Goal: Task Accomplishment & Management: Manage account settings

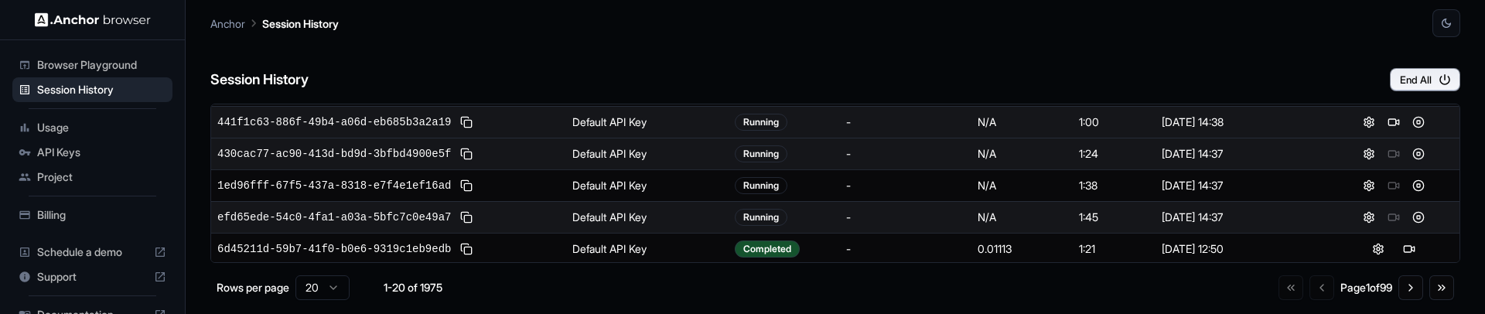
scroll to position [26, 0]
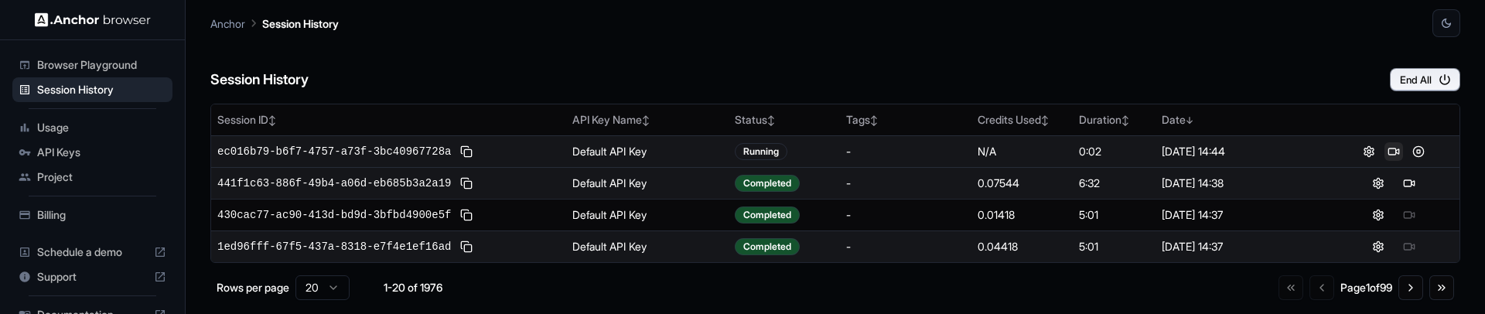
click at [1387, 150] on button at bounding box center [1394, 151] width 19 height 19
click at [1414, 146] on button at bounding box center [1419, 151] width 19 height 19
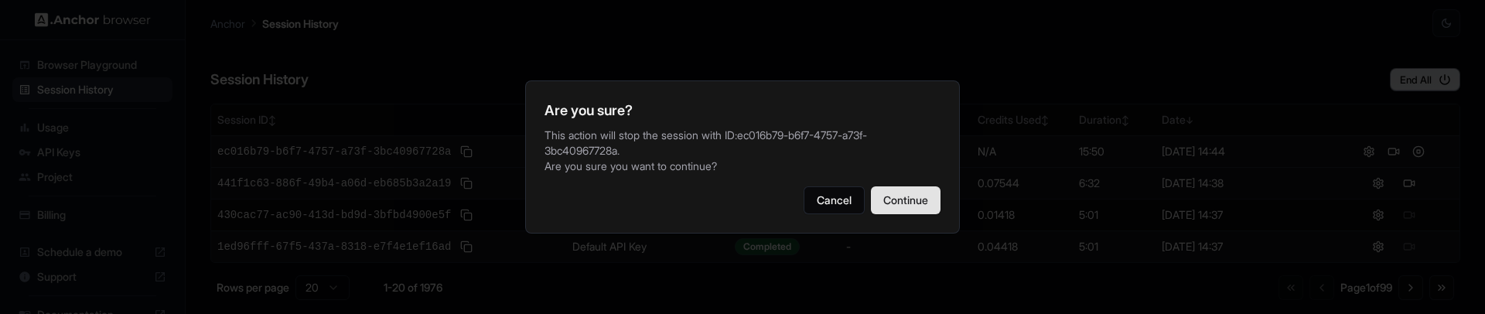
click at [895, 203] on button "Continue" at bounding box center [906, 200] width 70 height 28
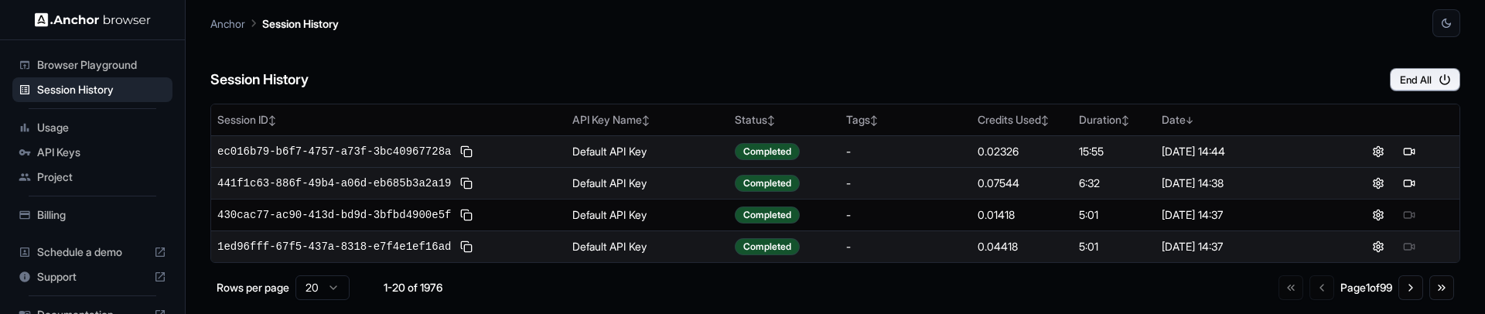
click at [524, 50] on div "Session History End All" at bounding box center [835, 64] width 1250 height 54
click at [1390, 155] on button at bounding box center [1394, 151] width 19 height 19
click at [1410, 149] on button at bounding box center [1419, 151] width 19 height 19
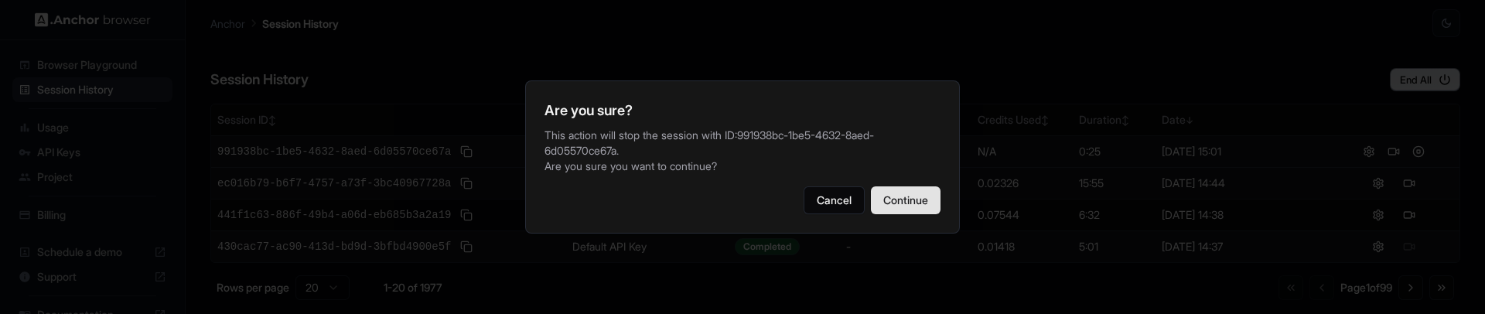
click at [910, 198] on button "Continue" at bounding box center [906, 200] width 70 height 28
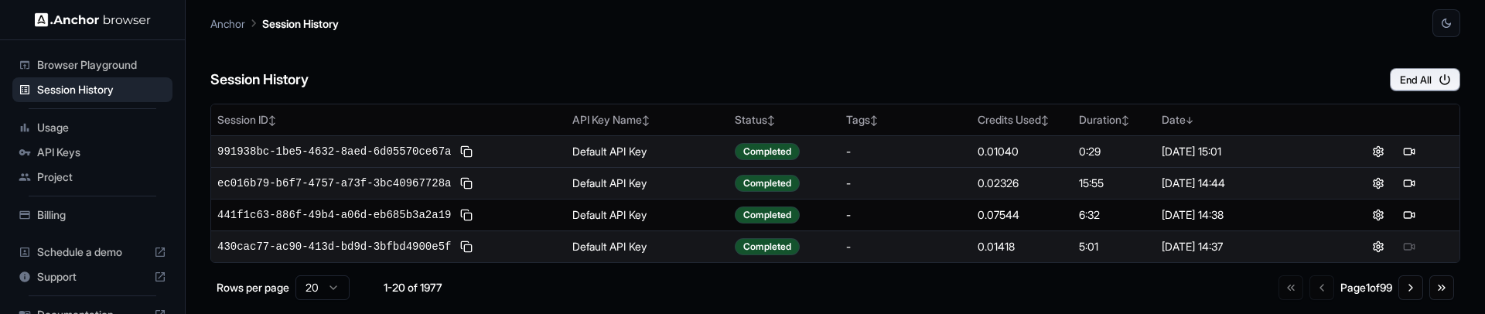
click at [706, 58] on div "Session History End All" at bounding box center [835, 64] width 1250 height 54
click at [624, 61] on div "Session History End All" at bounding box center [835, 64] width 1250 height 54
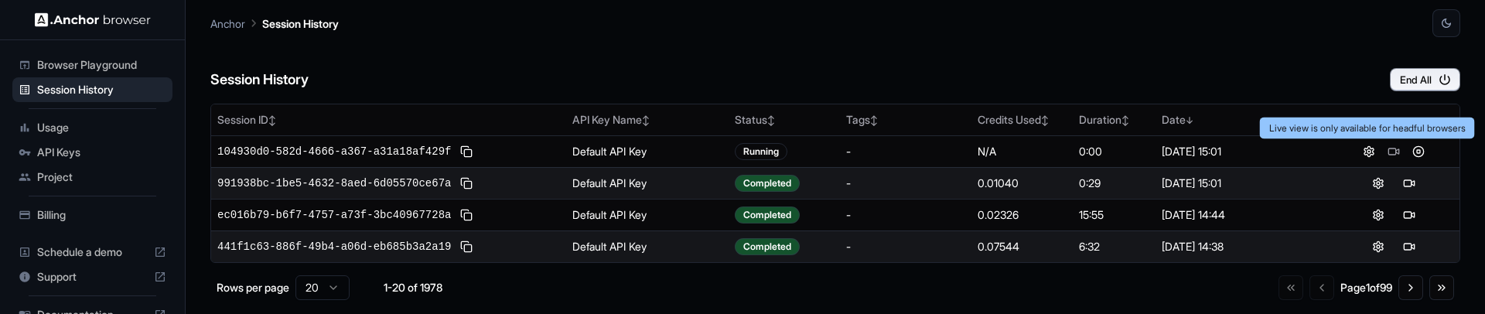
click at [1227, 83] on div "Session History End All" at bounding box center [835, 64] width 1250 height 54
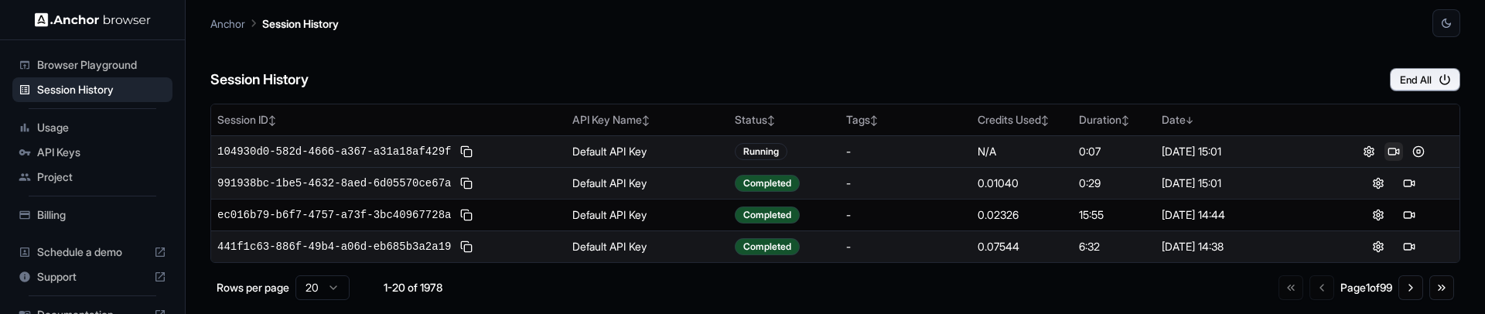
click at [1385, 153] on button at bounding box center [1394, 151] width 19 height 19
click at [1410, 155] on button at bounding box center [1419, 151] width 19 height 19
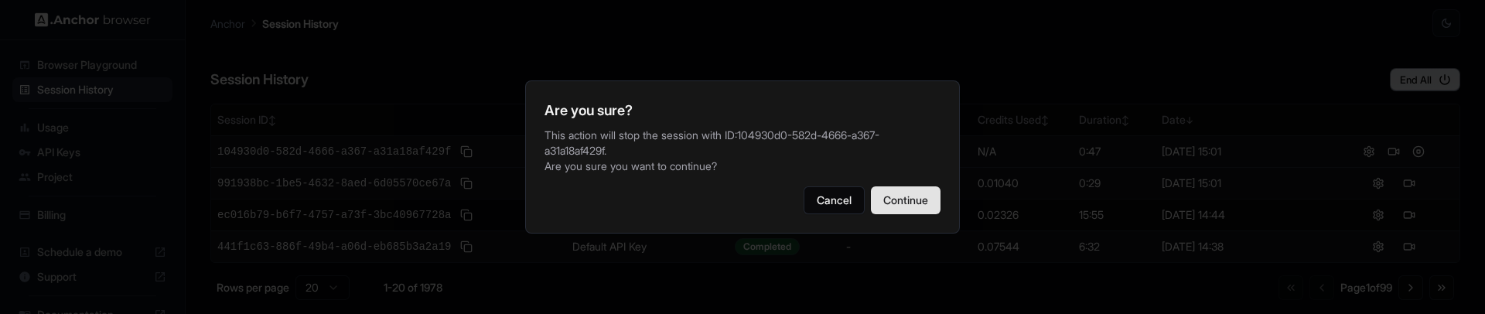
click at [924, 210] on button "Continue" at bounding box center [906, 200] width 70 height 28
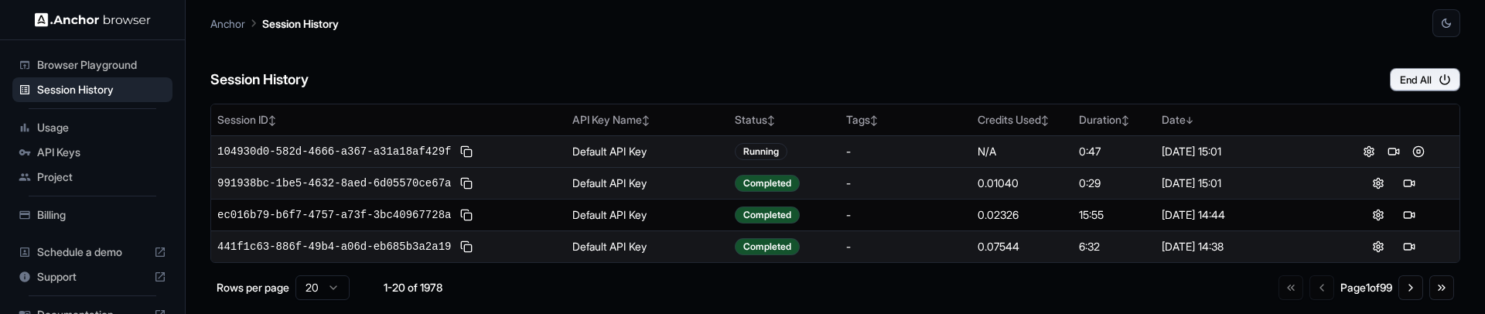
click at [613, 70] on div "Session History End All" at bounding box center [835, 64] width 1250 height 54
click at [1385, 149] on button at bounding box center [1394, 151] width 19 height 19
click at [1410, 186] on button at bounding box center [1419, 183] width 19 height 19
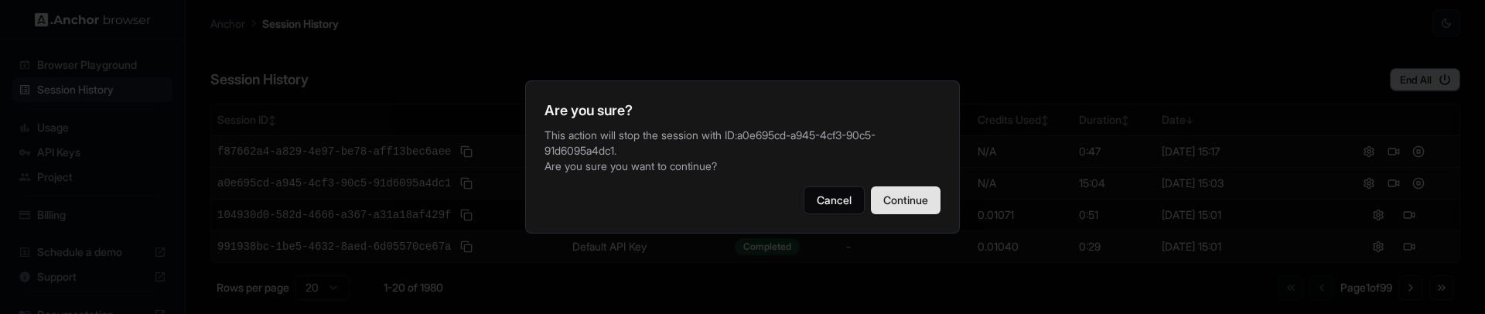
click at [897, 200] on button "Continue" at bounding box center [906, 200] width 70 height 28
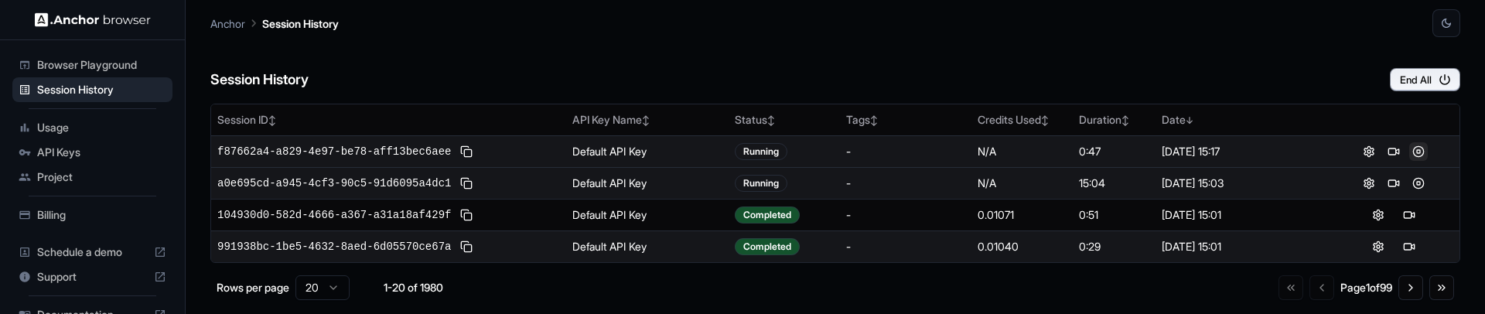
click at [1412, 156] on button at bounding box center [1419, 151] width 19 height 19
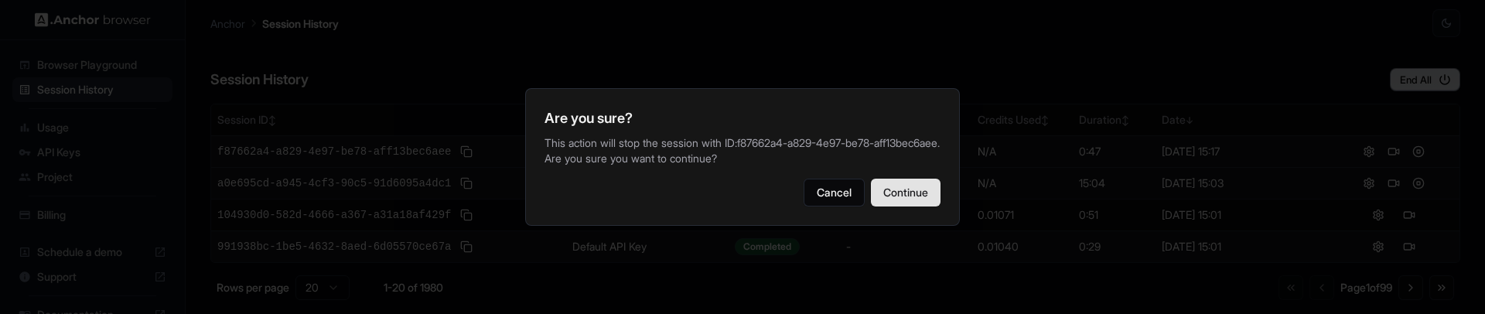
click at [922, 186] on button "Continue" at bounding box center [906, 193] width 70 height 28
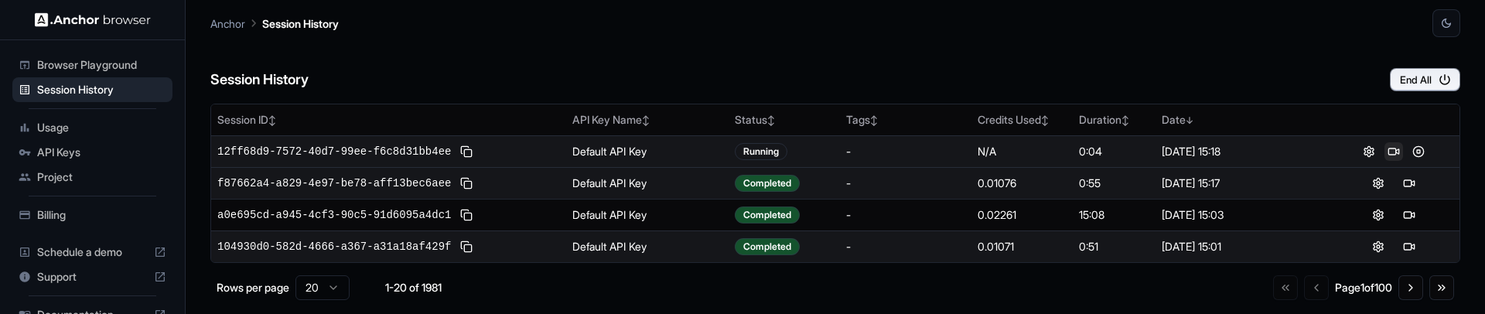
click at [1387, 152] on button at bounding box center [1394, 151] width 19 height 19
click at [1410, 156] on button at bounding box center [1419, 151] width 19 height 19
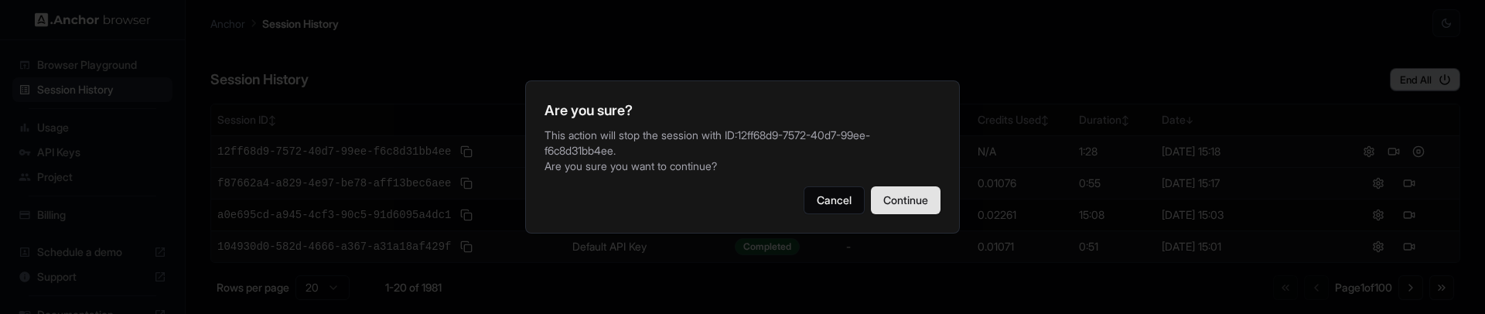
click at [932, 200] on button "Continue" at bounding box center [906, 200] width 70 height 28
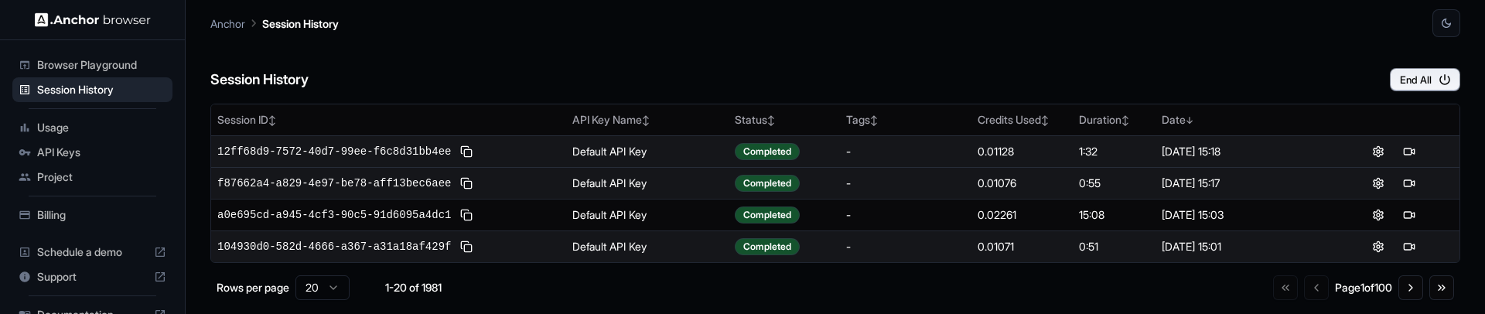
click at [557, 58] on div "Session History End All" at bounding box center [835, 64] width 1250 height 54
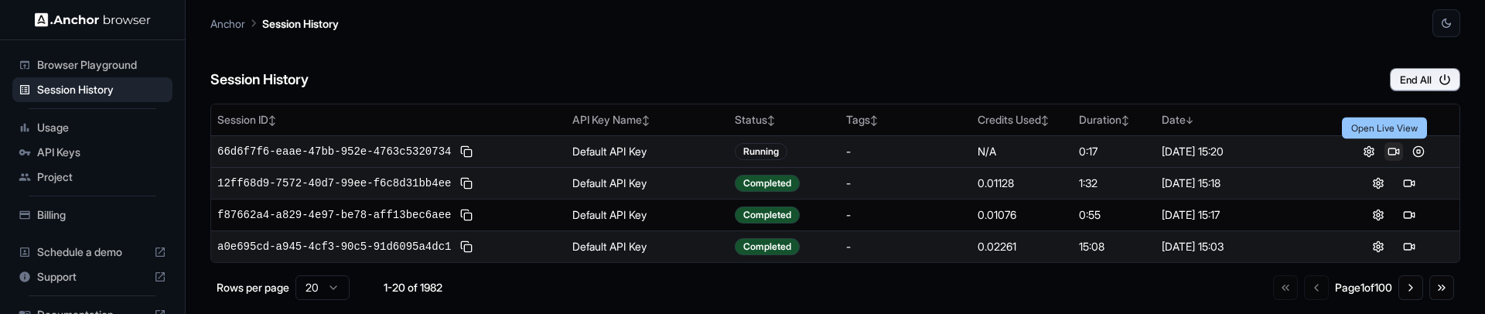
click at [1385, 151] on button at bounding box center [1394, 151] width 19 height 19
click at [1410, 152] on button at bounding box center [1419, 151] width 19 height 19
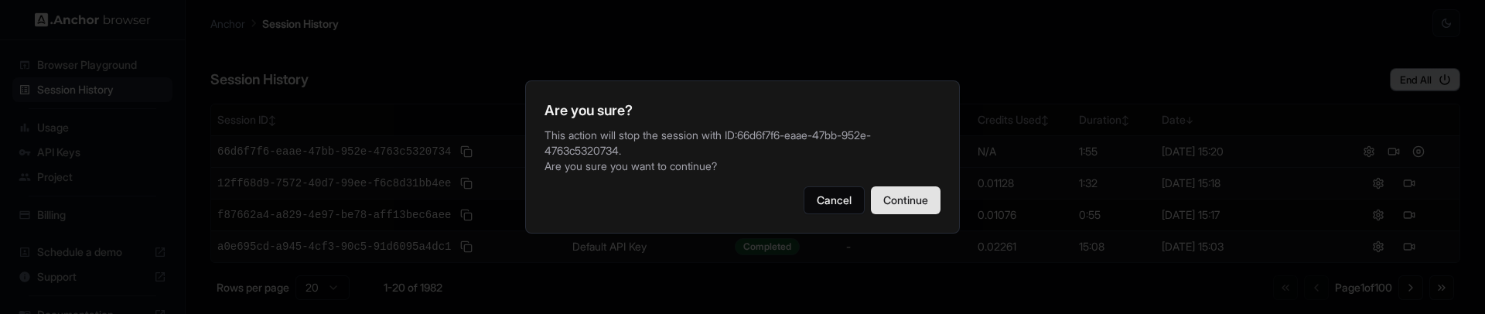
click at [933, 203] on button "Continue" at bounding box center [906, 200] width 70 height 28
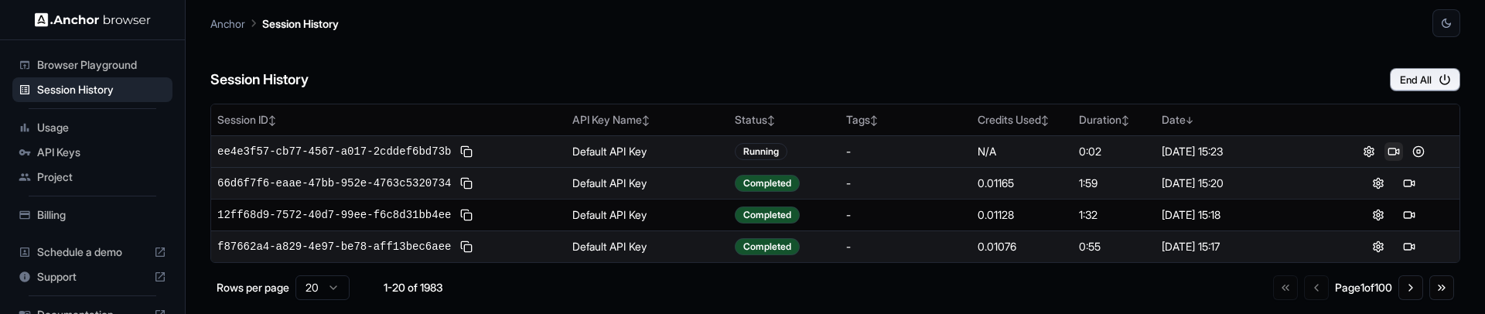
click at [1386, 147] on button at bounding box center [1394, 151] width 19 height 19
click at [1412, 149] on button at bounding box center [1419, 151] width 19 height 19
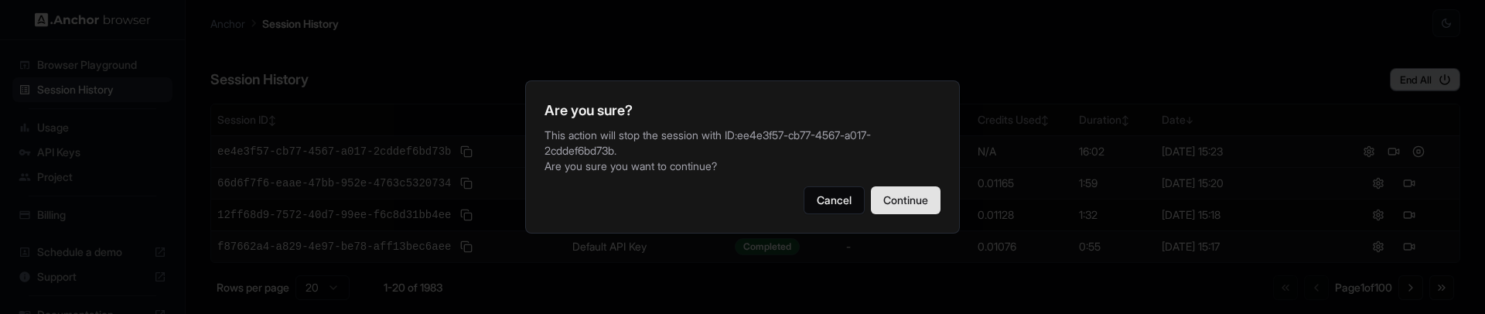
click at [918, 200] on button "Continue" at bounding box center [906, 200] width 70 height 28
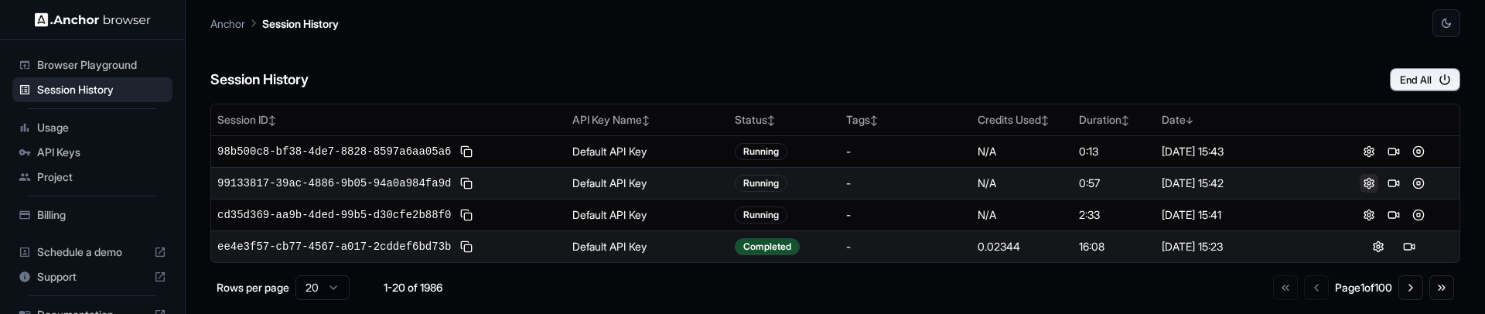
click at [1363, 181] on button at bounding box center [1369, 183] width 19 height 19
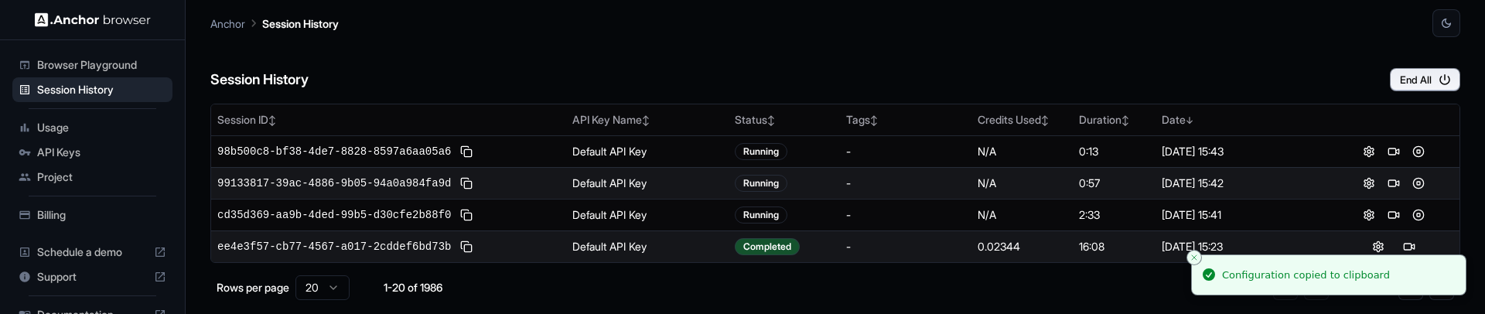
click at [1299, 176] on div "[DATE] 15:42" at bounding box center [1242, 183] width 160 height 15
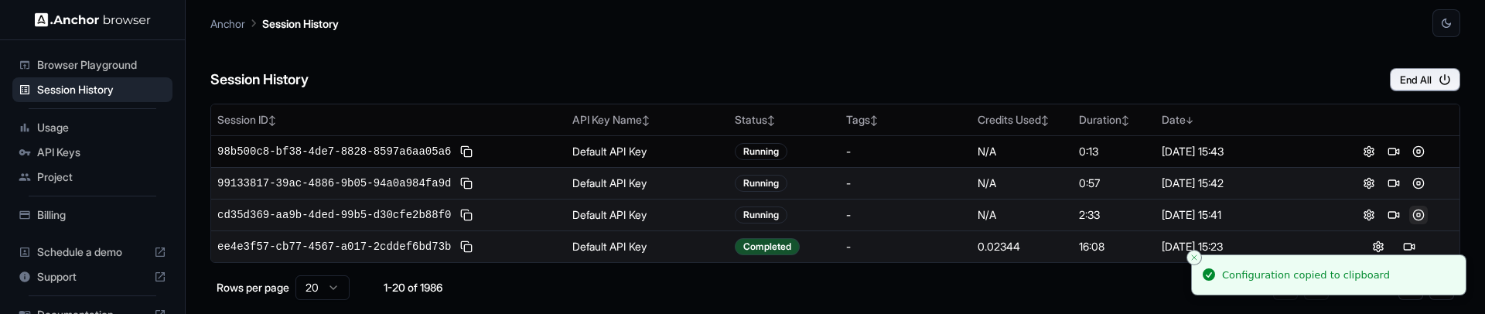
click at [1413, 213] on button at bounding box center [1419, 215] width 19 height 19
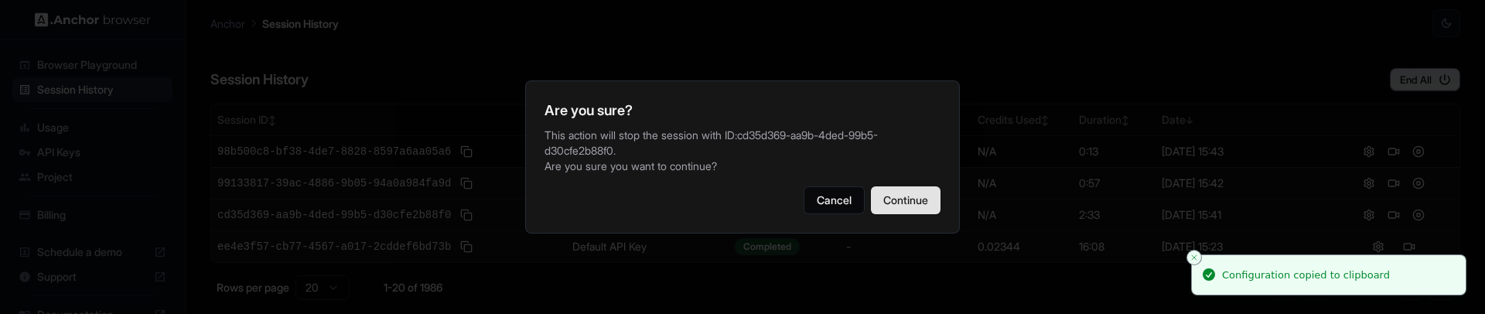
click at [924, 199] on button "Continue" at bounding box center [906, 200] width 70 height 28
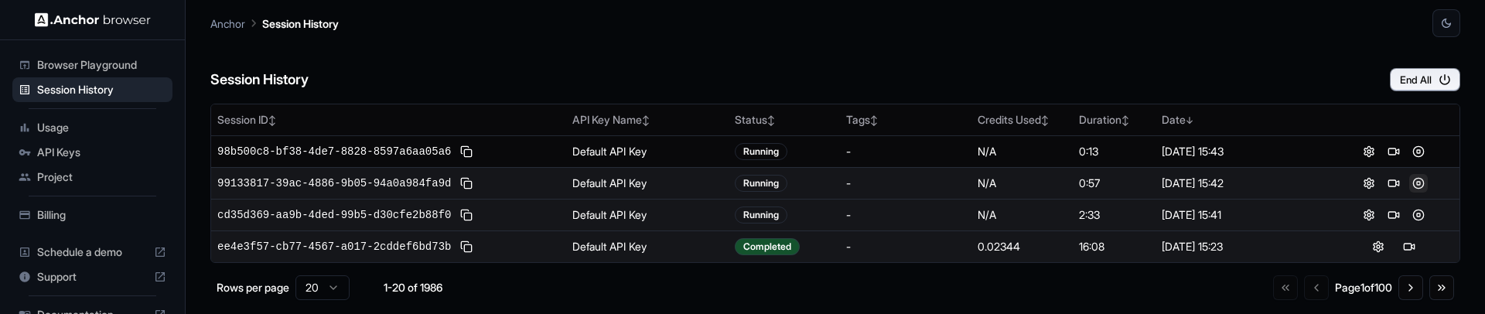
click at [1414, 186] on button at bounding box center [1419, 183] width 19 height 19
click at [1414, 185] on button at bounding box center [1419, 183] width 19 height 19
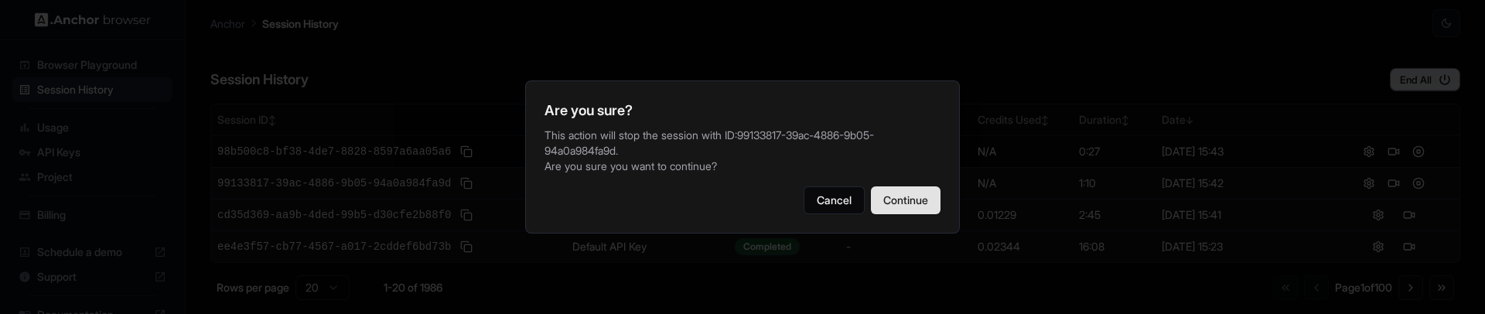
click at [915, 198] on button "Continue" at bounding box center [906, 200] width 70 height 28
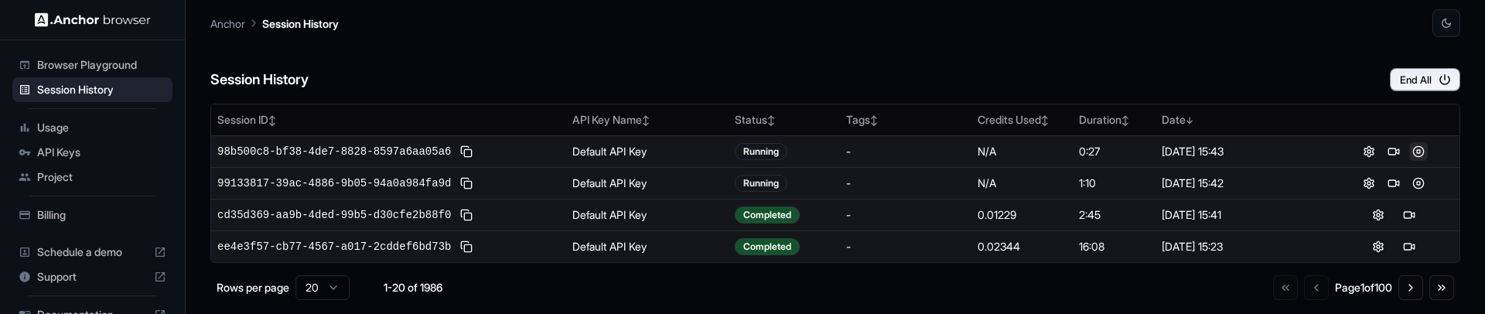
click at [1410, 150] on button at bounding box center [1419, 151] width 19 height 19
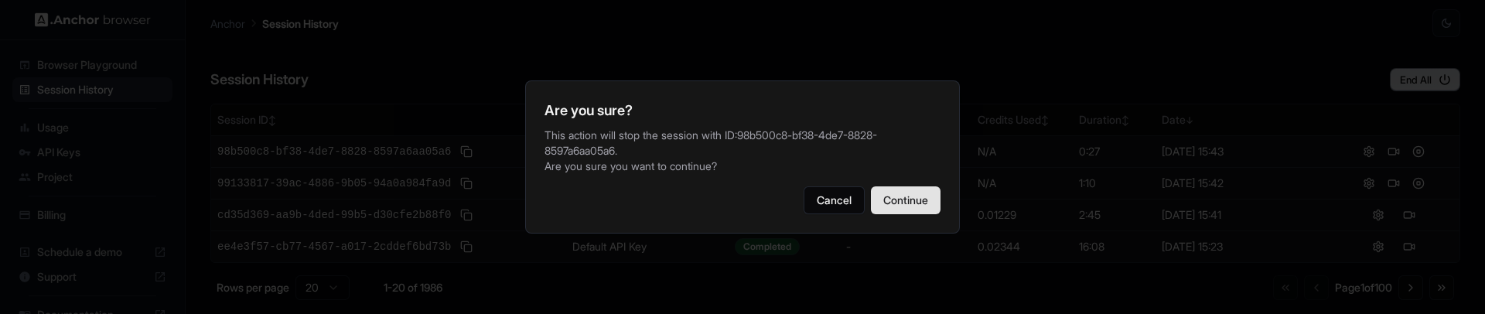
click at [927, 193] on button "Continue" at bounding box center [906, 200] width 70 height 28
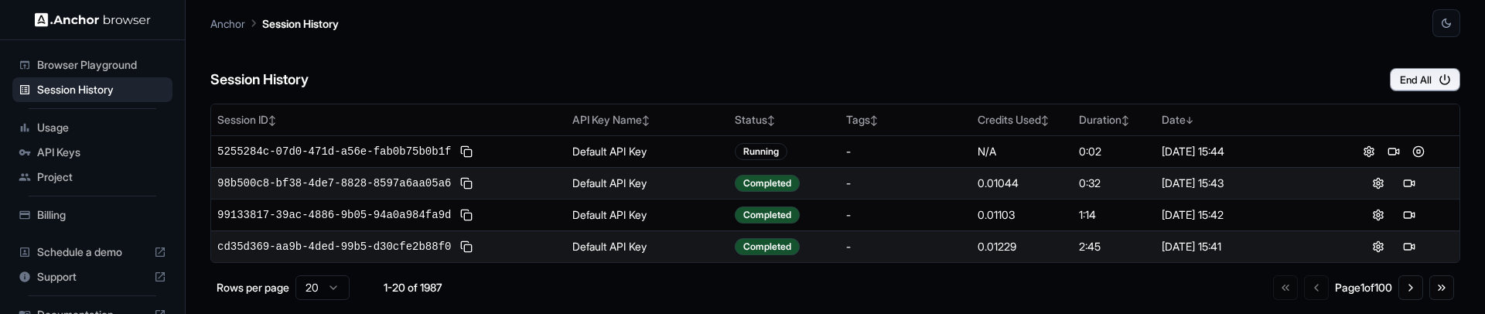
click at [1113, 55] on div "Session History End All" at bounding box center [835, 64] width 1250 height 54
click at [1280, 72] on div "Session History End All" at bounding box center [835, 64] width 1250 height 54
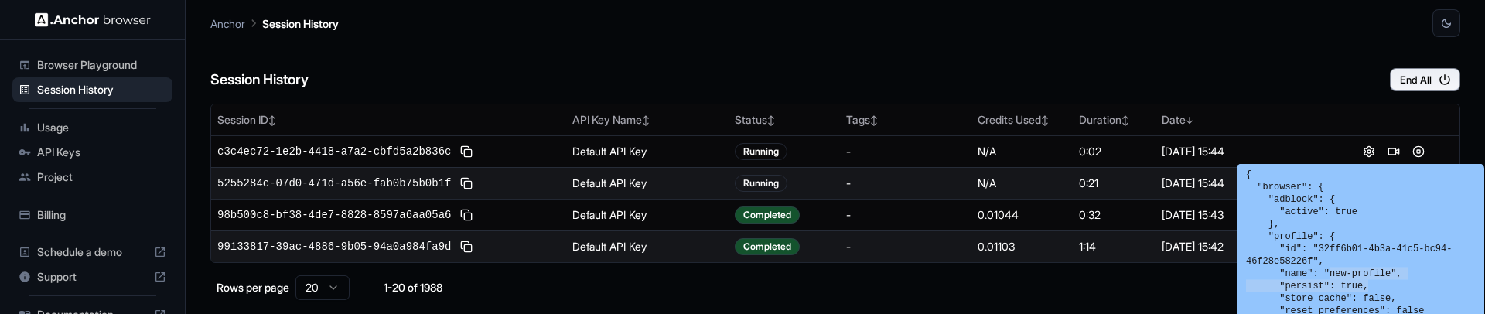
drag, startPoint x: 1332, startPoint y: 273, endPoint x: 1396, endPoint y: 282, distance: 64.1
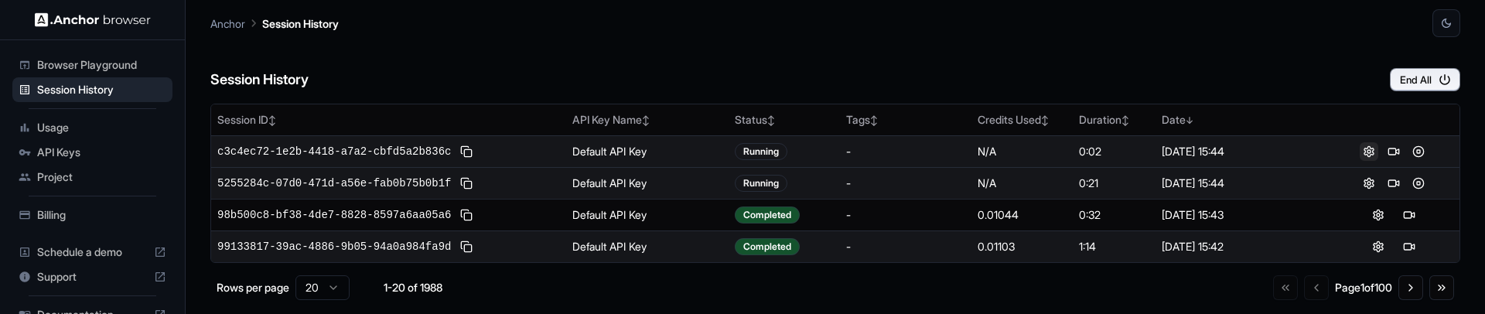
click at [1362, 150] on button at bounding box center [1369, 151] width 19 height 19
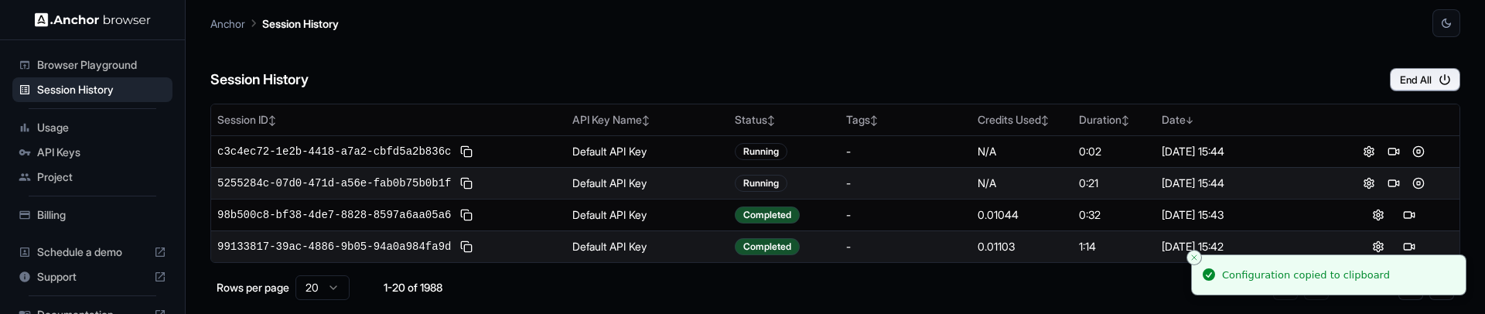
click at [1133, 90] on div "Session History End All" at bounding box center [835, 64] width 1250 height 54
click at [702, 61] on div "Session History End All" at bounding box center [835, 64] width 1250 height 54
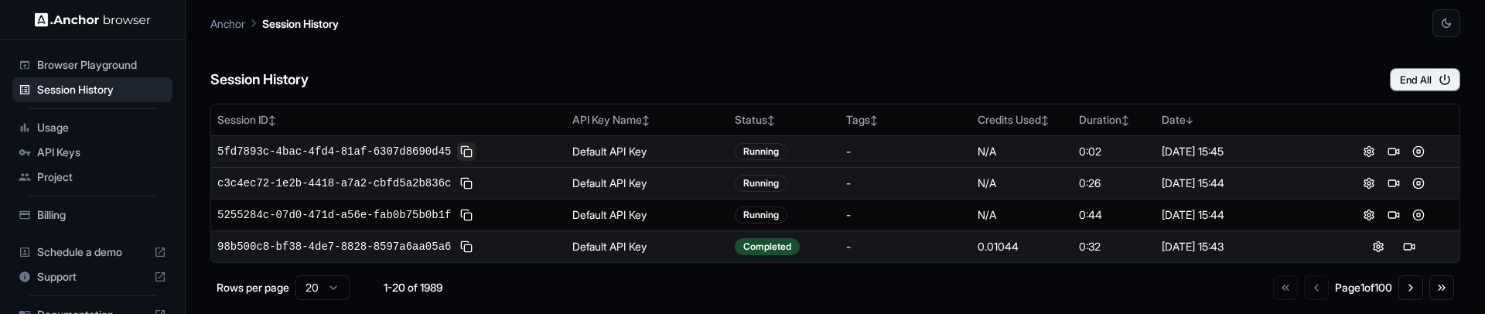
click at [471, 152] on button at bounding box center [466, 151] width 19 height 19
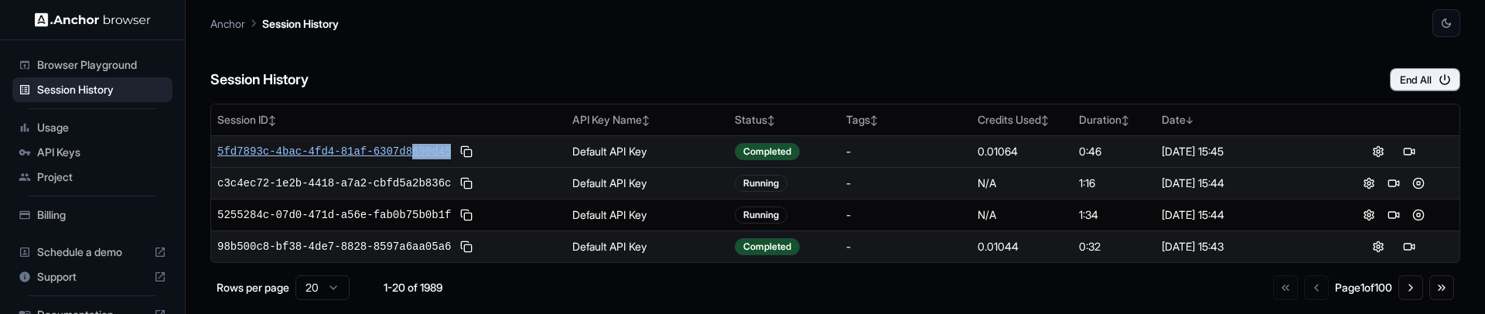
drag, startPoint x: 452, startPoint y: 150, endPoint x: 412, endPoint y: 150, distance: 40.2
click at [412, 150] on div "5fd7893c-4bac-4fd4-81af-6307d8690d45" at bounding box center [388, 151] width 343 height 19
drag, startPoint x: 754, startPoint y: 150, endPoint x: 730, endPoint y: 145, distance: 24.6
click at [730, 150] on td "Completed" at bounding box center [784, 151] width 111 height 32
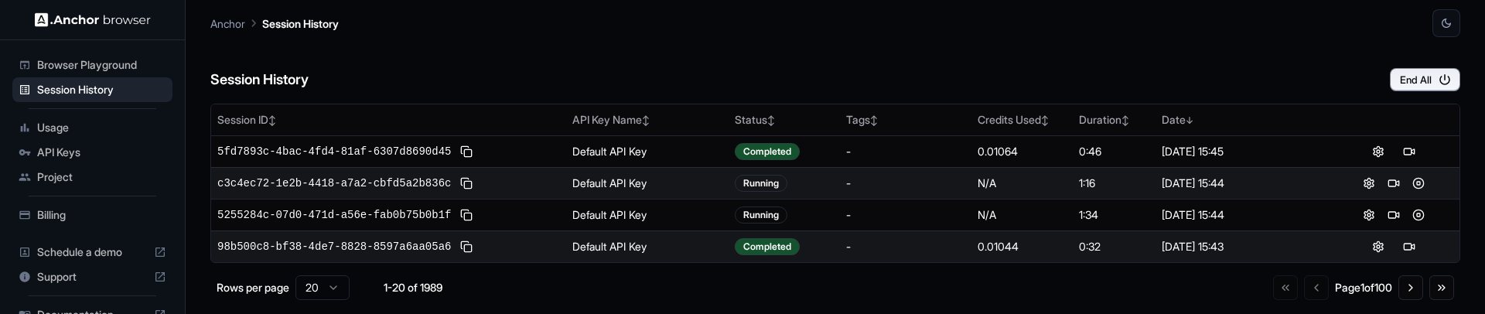
click at [774, 32] on div "Anchor Session History" at bounding box center [835, 18] width 1250 height 37
click at [1250, 51] on div "Session History End All" at bounding box center [835, 64] width 1250 height 54
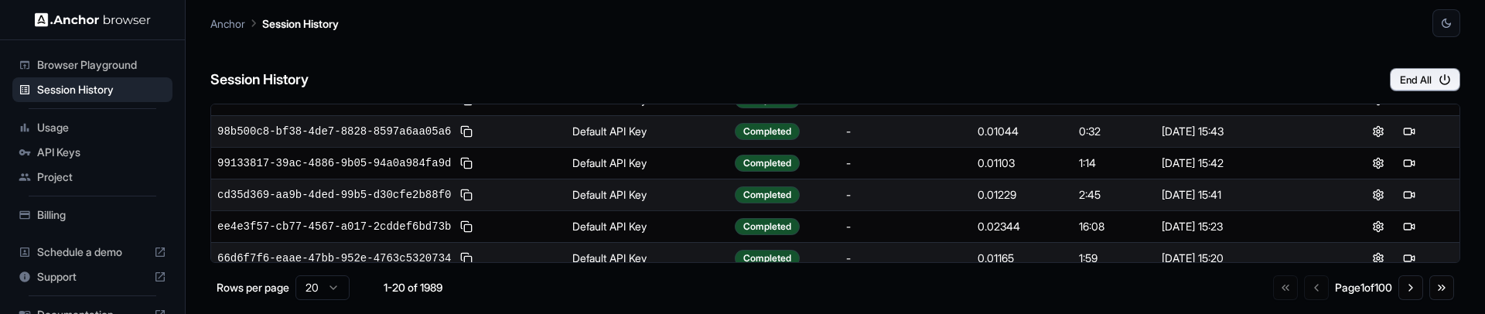
scroll to position [119, 0]
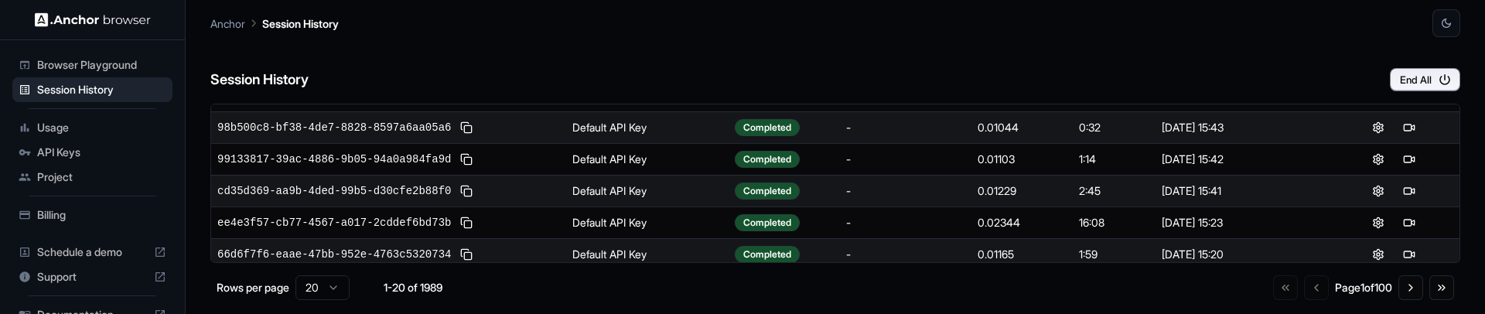
click at [342, 282] on html "Browser Playground Session History Usage API Keys Project Billing Schedule a de…" at bounding box center [742, 157] width 1485 height 314
click at [549, 72] on div "Session History End All" at bounding box center [835, 64] width 1250 height 54
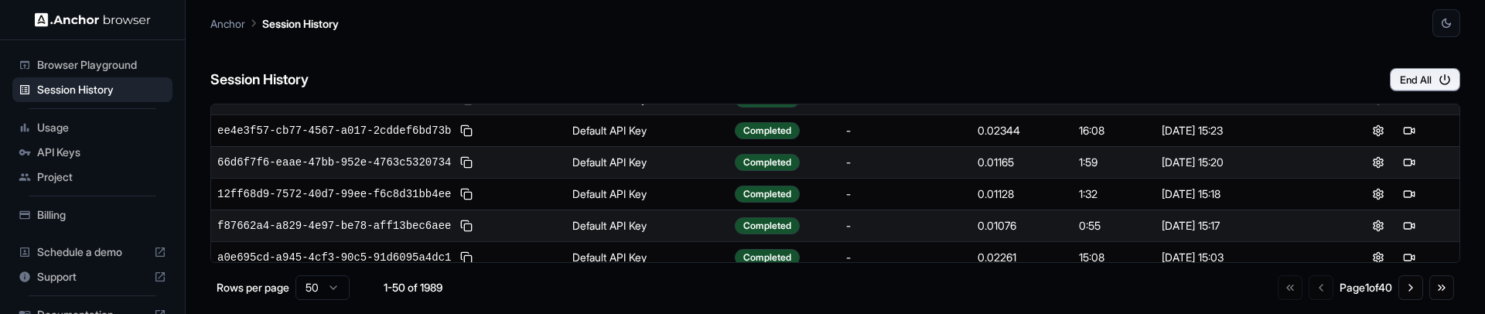
scroll to position [0, 0]
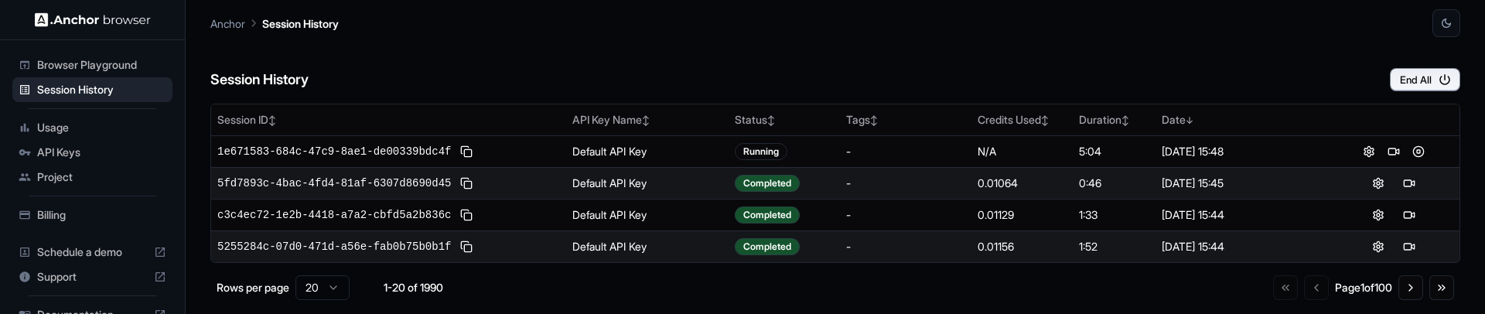
click at [658, 60] on div "Session History End All" at bounding box center [835, 64] width 1250 height 54
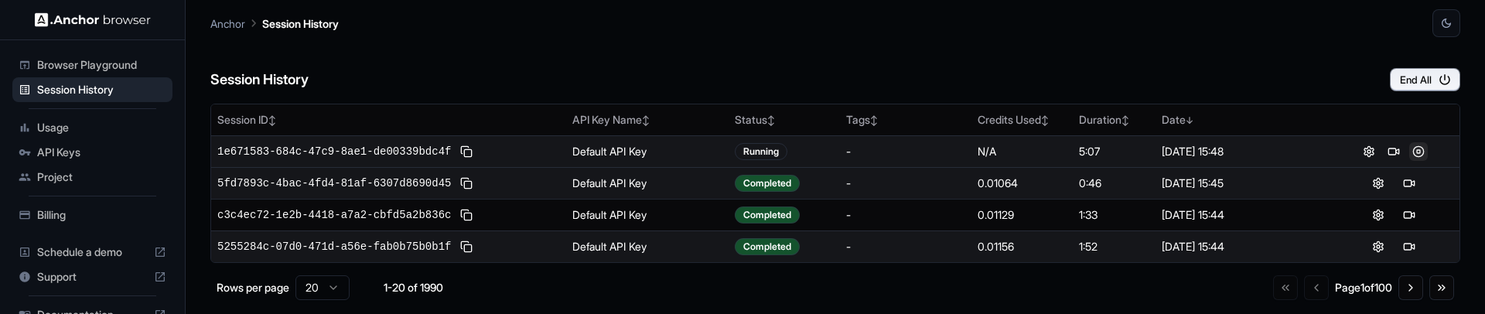
click at [1410, 151] on button at bounding box center [1419, 151] width 19 height 19
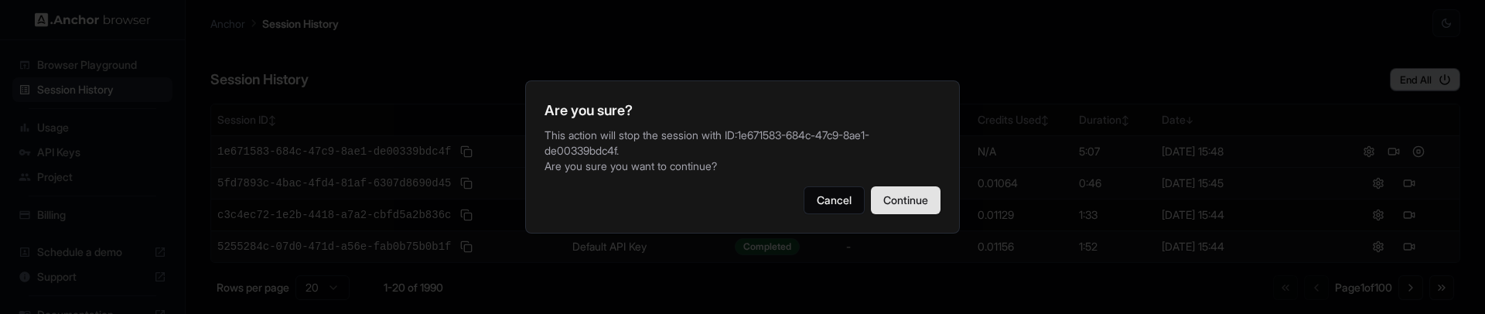
click at [934, 195] on button "Continue" at bounding box center [906, 200] width 70 height 28
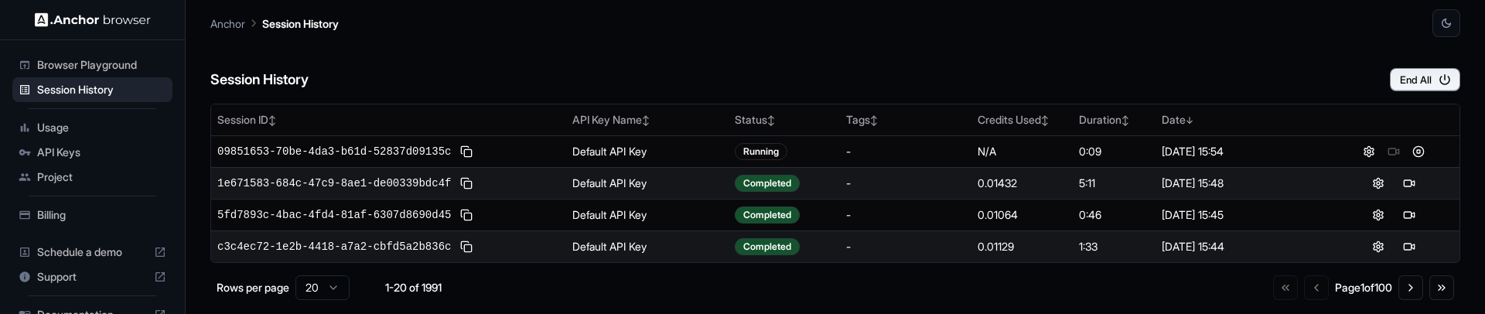
click at [1140, 103] on div "Session History End All Session ID ↕ API Key Name ↕ Status ↕ Tags ↕ Credits Use…" at bounding box center [835, 175] width 1250 height 277
click at [1227, 84] on div "Session History End All" at bounding box center [835, 64] width 1250 height 54
click at [966, 51] on div "Session History End All" at bounding box center [835, 64] width 1250 height 54
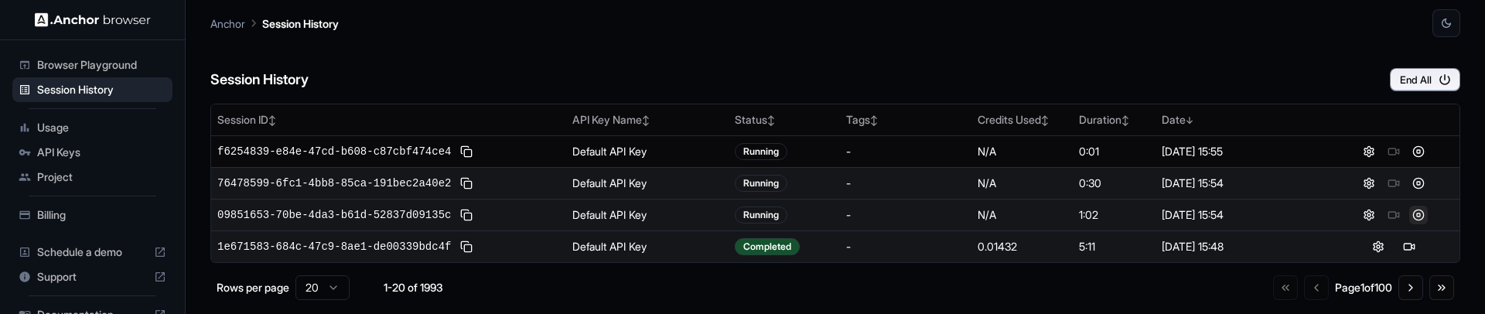
click at [1410, 216] on button at bounding box center [1419, 215] width 19 height 19
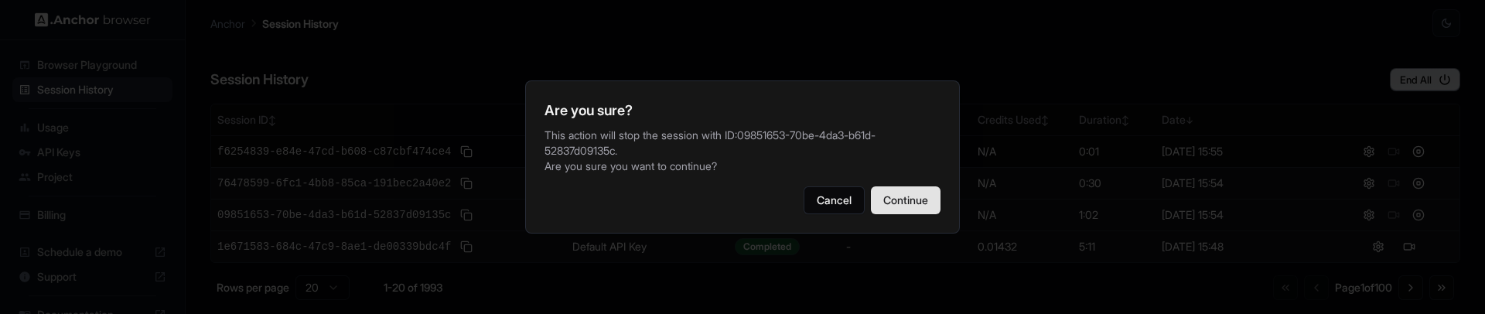
click at [918, 203] on button "Continue" at bounding box center [906, 200] width 70 height 28
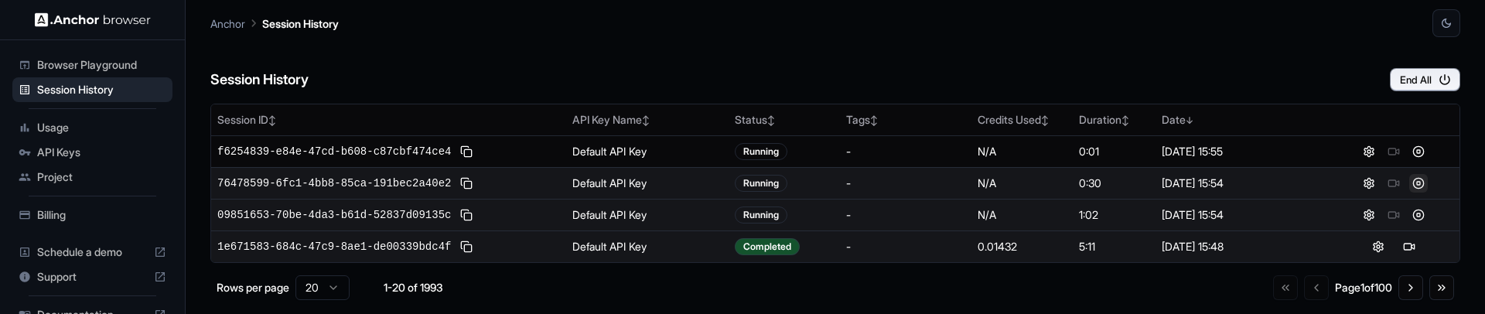
click at [1413, 186] on button at bounding box center [1419, 183] width 19 height 19
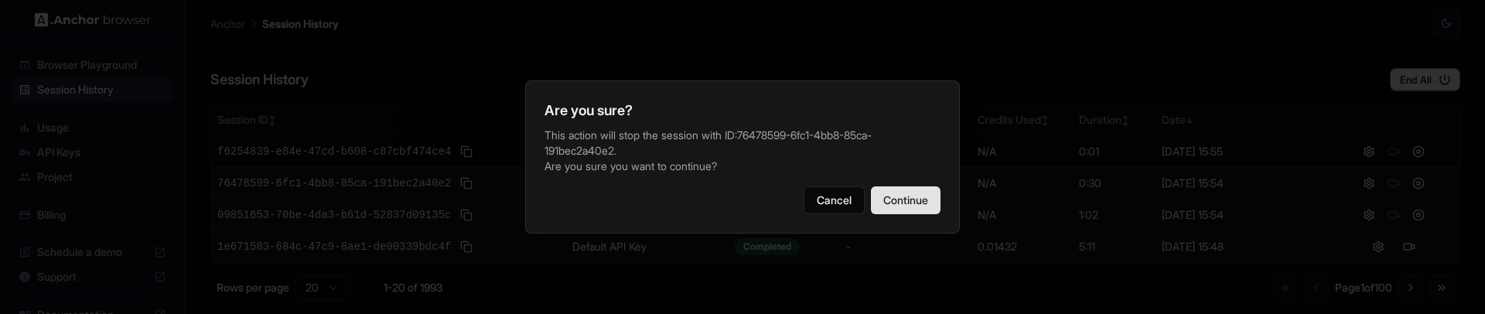
click at [925, 210] on button "Continue" at bounding box center [906, 200] width 70 height 28
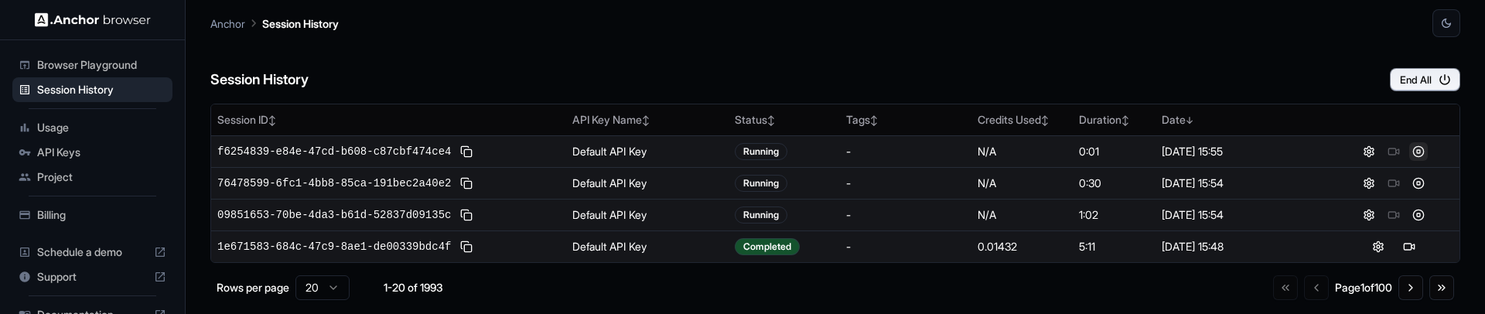
click at [1410, 153] on button at bounding box center [1419, 151] width 19 height 19
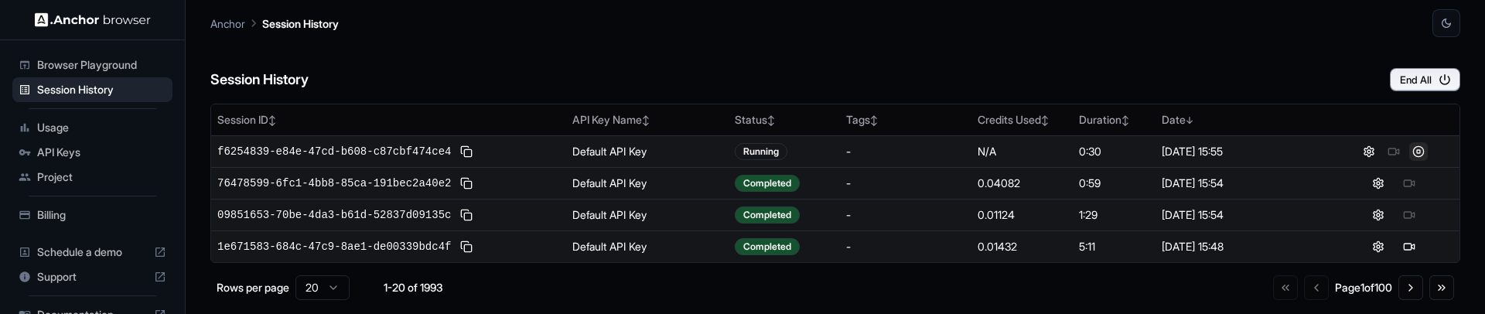
click at [1410, 152] on button at bounding box center [1419, 151] width 19 height 19
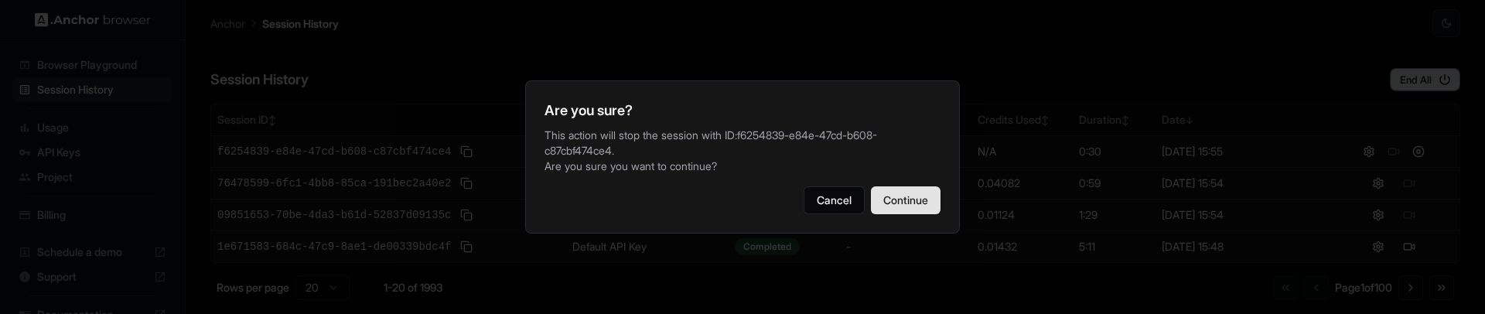
click at [932, 197] on button "Continue" at bounding box center [906, 200] width 70 height 28
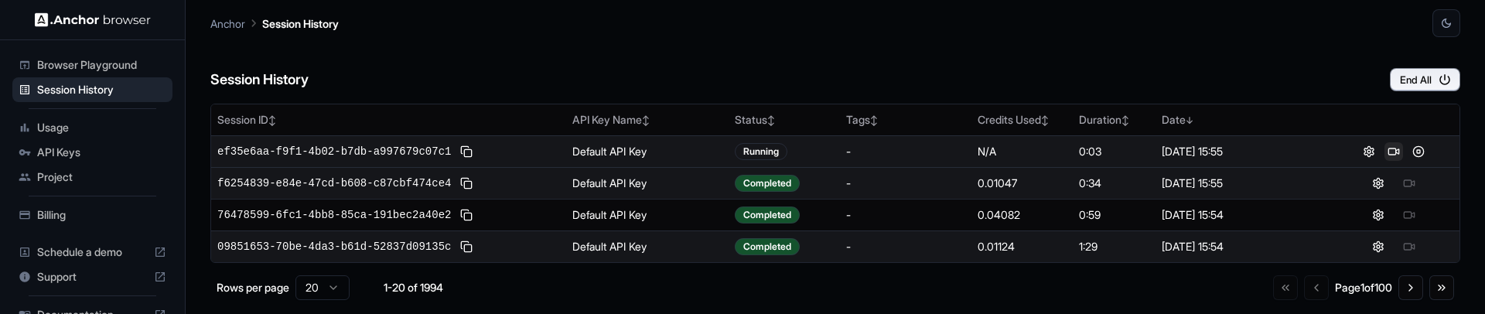
click at [1387, 152] on button at bounding box center [1394, 151] width 19 height 19
click at [1154, 74] on div "Session History End All" at bounding box center [835, 64] width 1250 height 54
click at [1410, 149] on button at bounding box center [1419, 151] width 19 height 19
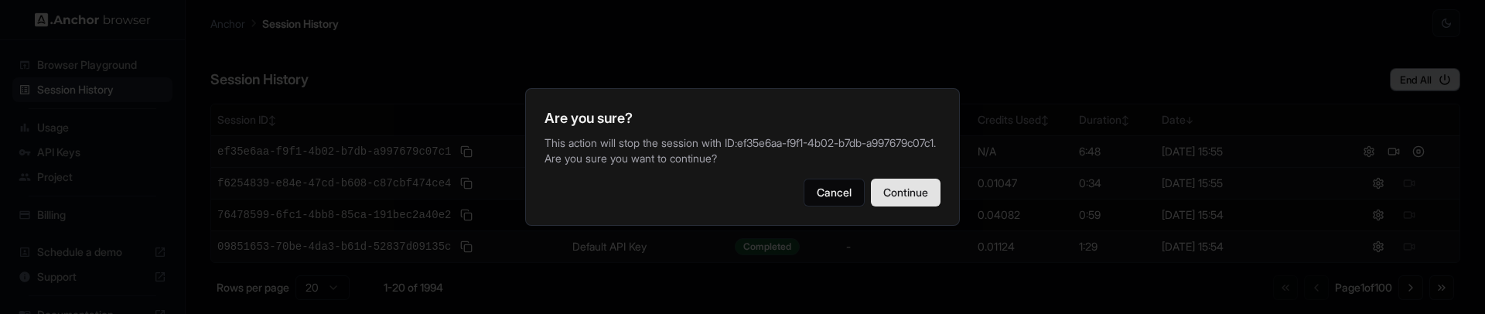
click at [901, 193] on button "Continue" at bounding box center [906, 193] width 70 height 28
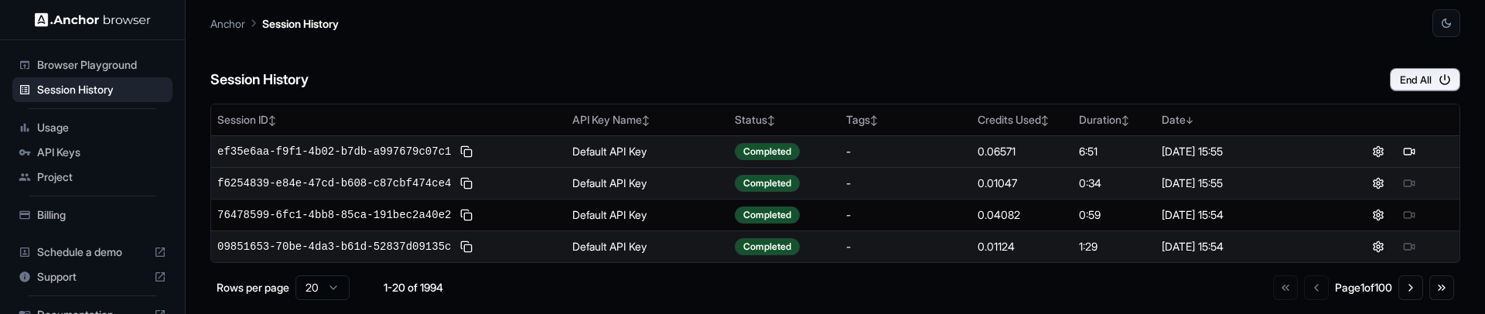
click at [592, 46] on div "Session History End All" at bounding box center [835, 64] width 1250 height 54
click at [67, 156] on span "API Keys" at bounding box center [101, 152] width 129 height 15
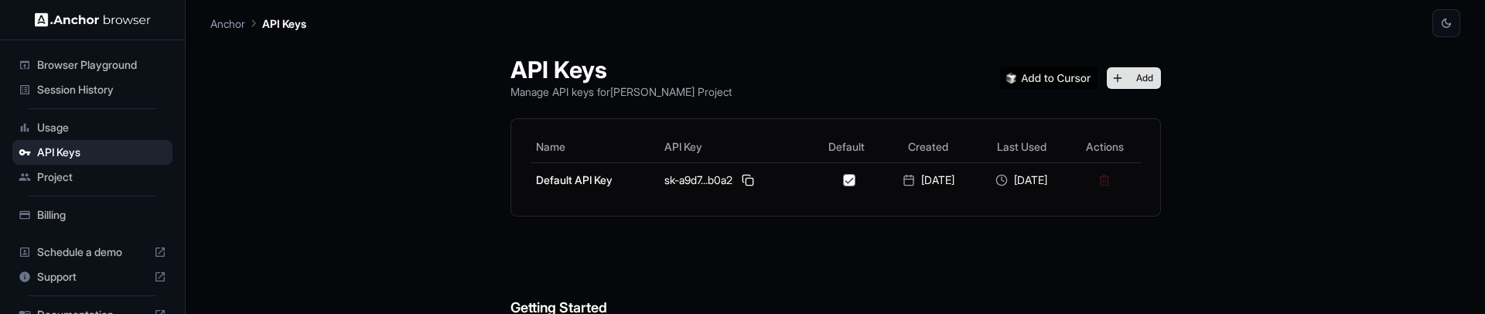
click at [1148, 82] on button "Add" at bounding box center [1134, 78] width 54 height 22
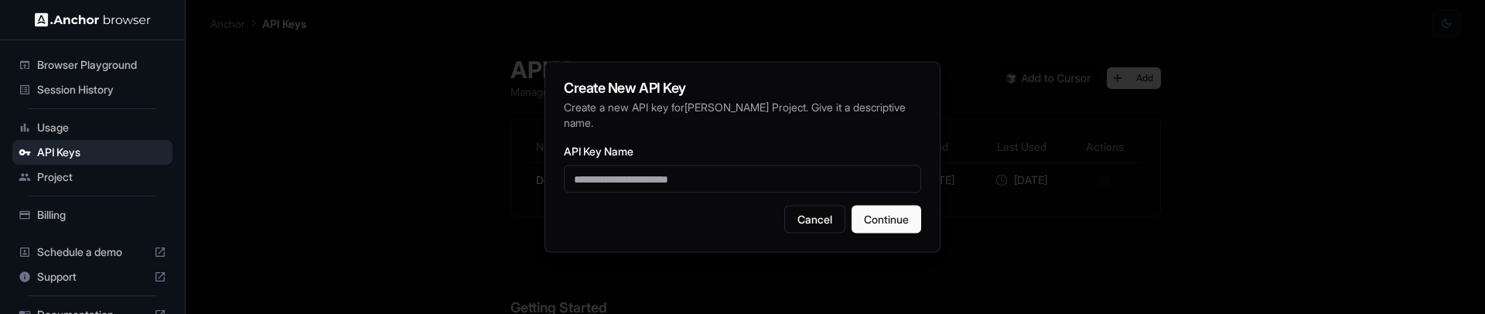
click at [699, 176] on input "API Key Name" at bounding box center [742, 180] width 357 height 28
type input "*"
drag, startPoint x: 642, startPoint y: 179, endPoint x: 599, endPoint y: 182, distance: 43.4
click at [599, 182] on input "**********" at bounding box center [742, 180] width 357 height 28
type input "**********"
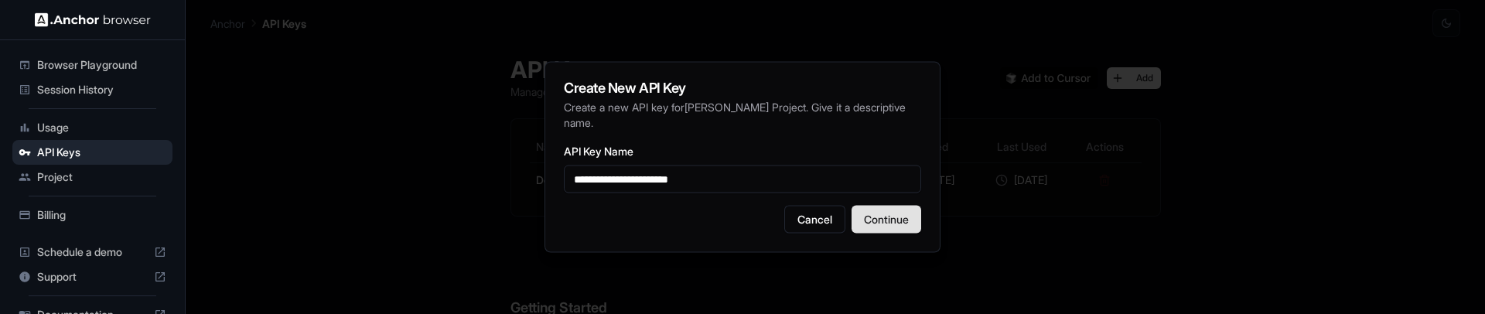
click at [891, 217] on button "Continue" at bounding box center [887, 220] width 70 height 28
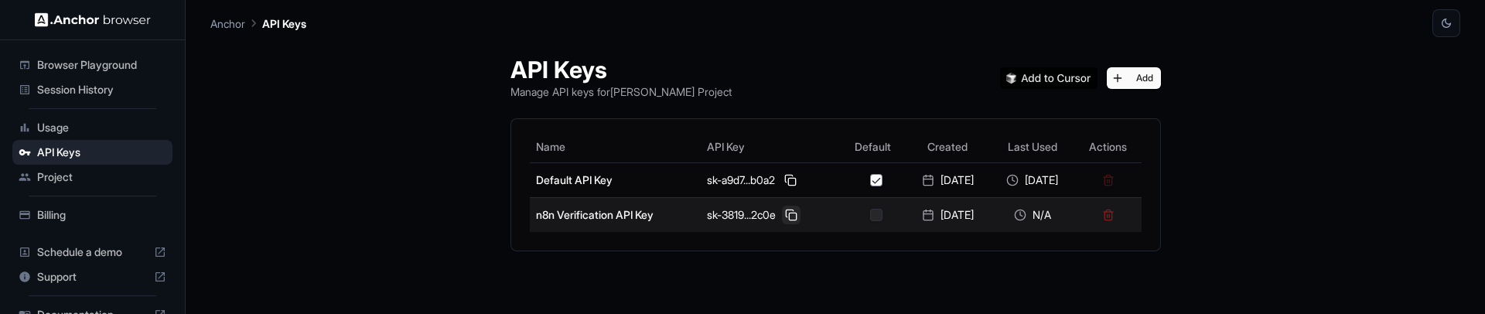
click at [782, 216] on button at bounding box center [791, 215] width 19 height 19
click at [870, 217] on button "button" at bounding box center [876, 215] width 12 height 12
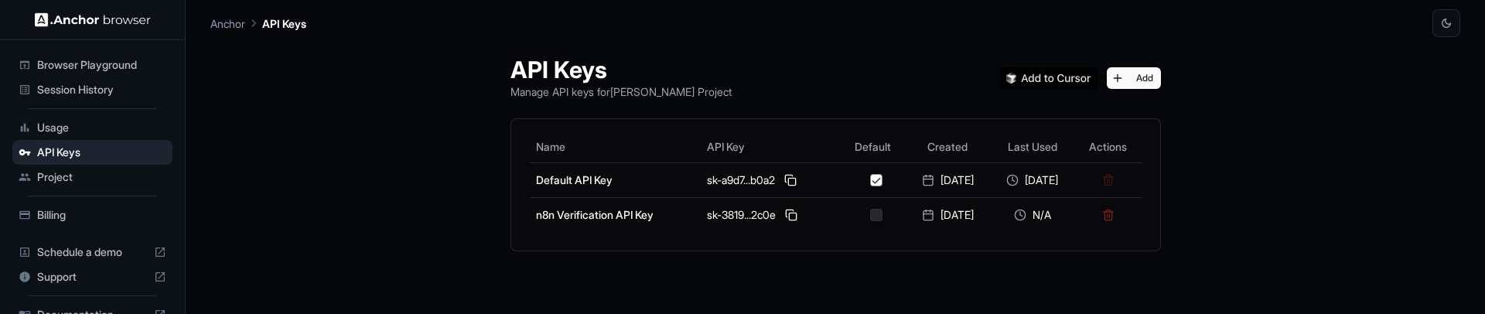
click at [320, 135] on div "API Keys Manage API keys for [PERSON_NAME] Project Add Name API Key Default Cre…" at bounding box center [835, 277] width 1250 height 480
click at [1140, 77] on button "Add" at bounding box center [1134, 78] width 54 height 22
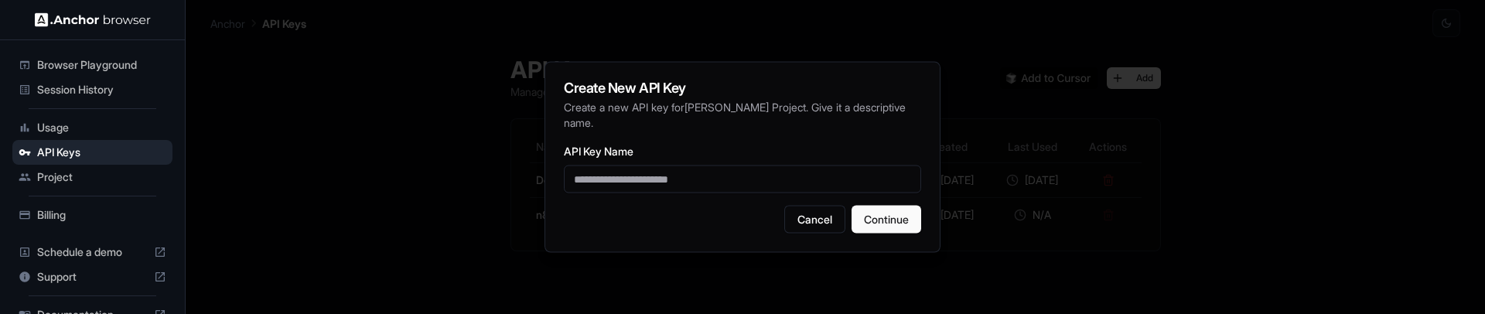
click at [640, 181] on input "API Key Name" at bounding box center [742, 180] width 357 height 28
type input "**********"
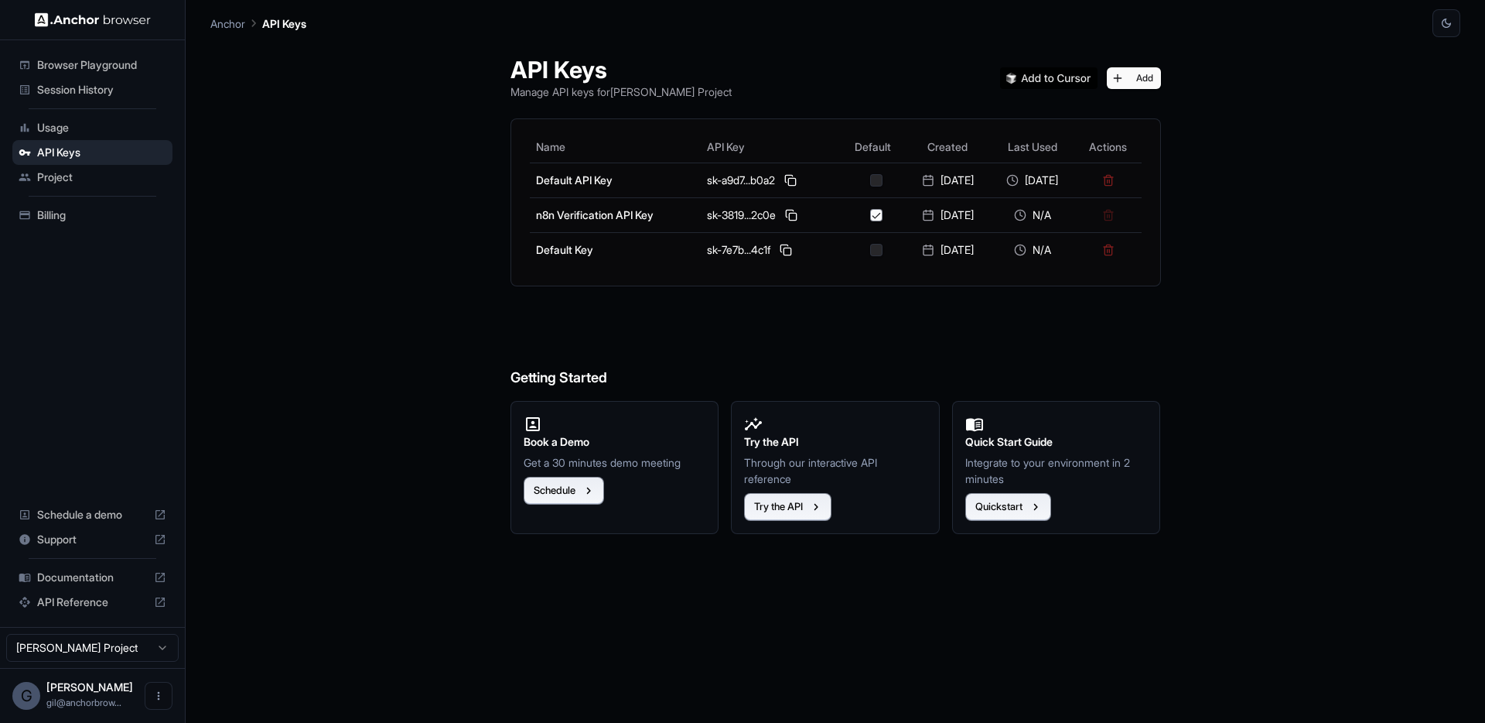
click at [324, 164] on div "API Keys Manage API keys for [PERSON_NAME] Project Add Name API Key Default Cre…" at bounding box center [835, 379] width 1250 height 685
click at [1258, 207] on div "API Keys Manage API keys for [PERSON_NAME] Project Add Name API Key Default Cre…" at bounding box center [835, 379] width 1250 height 685
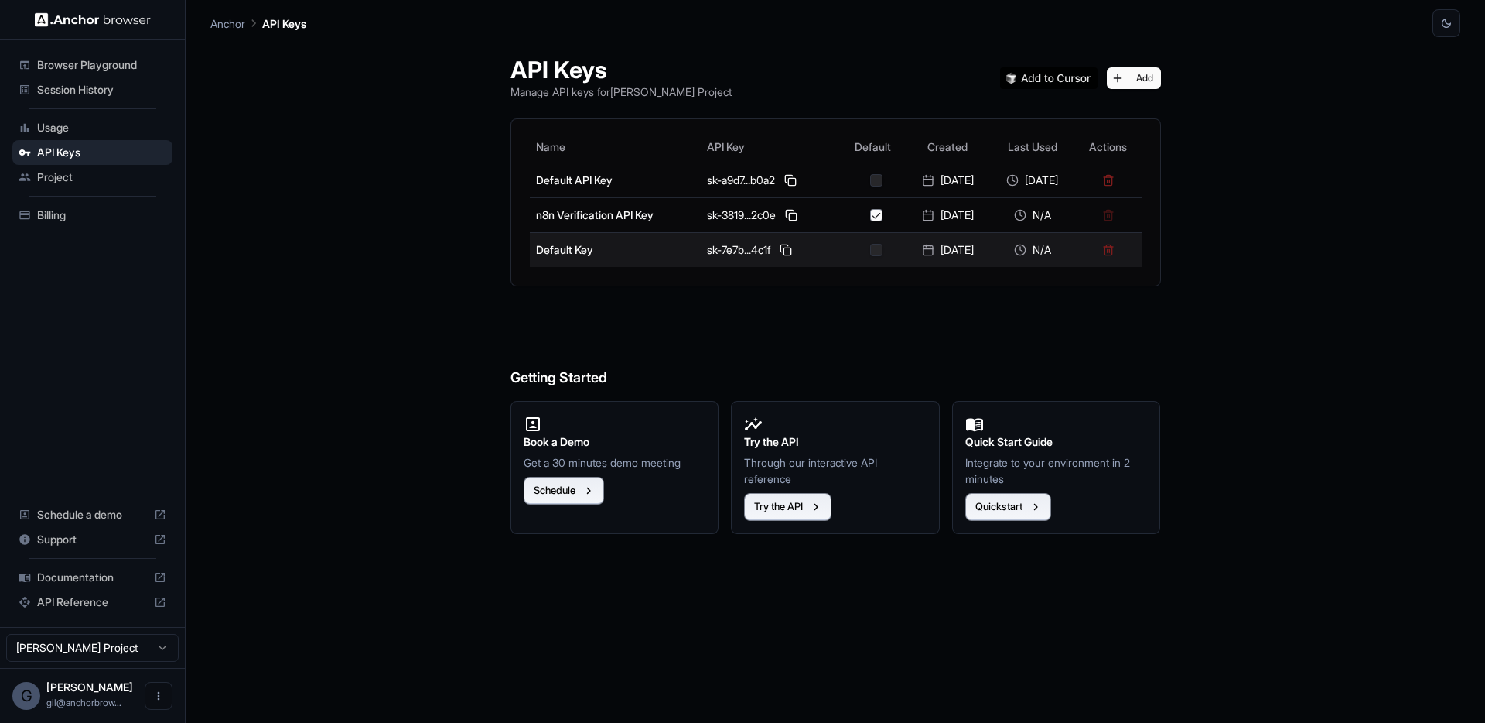
click at [870, 251] on button "button" at bounding box center [876, 250] width 12 height 12
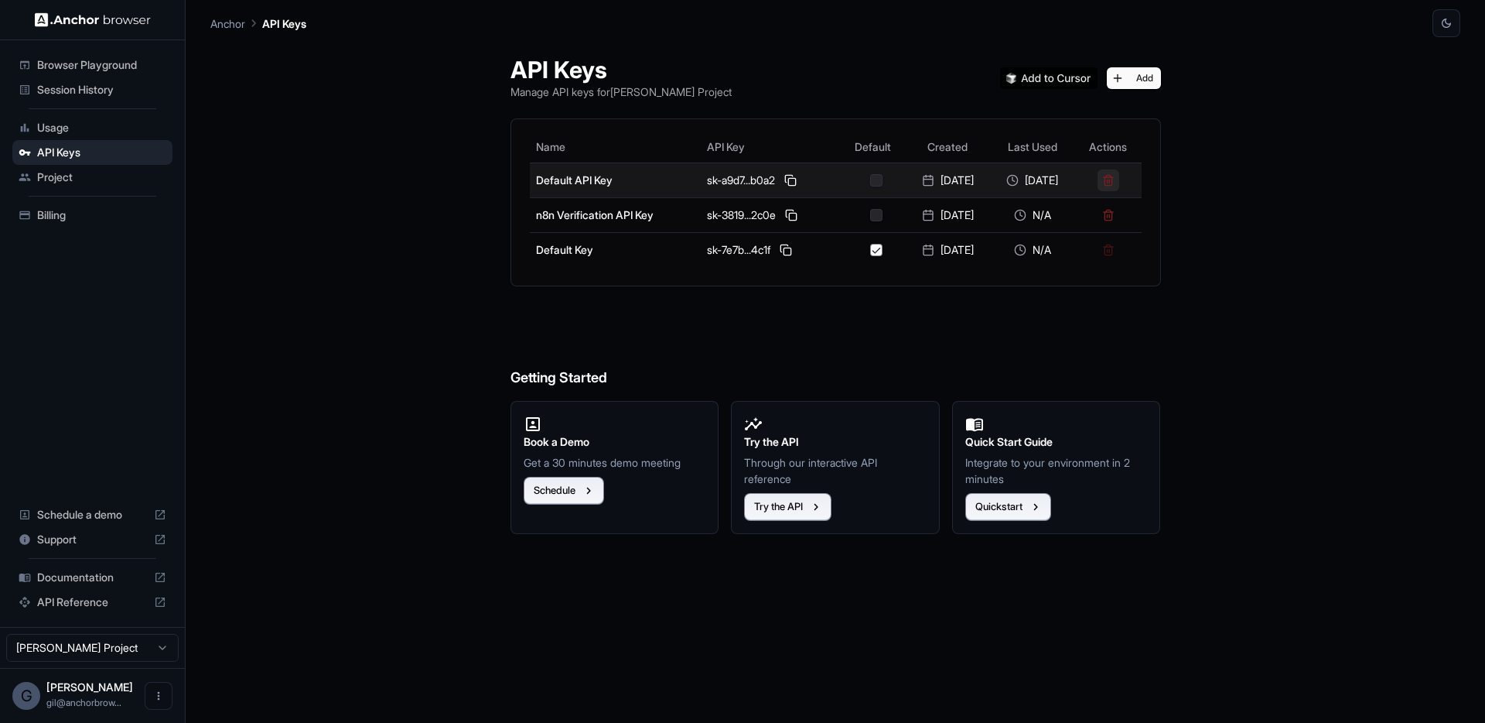
click at [1120, 179] on button at bounding box center [1109, 180] width 22 height 22
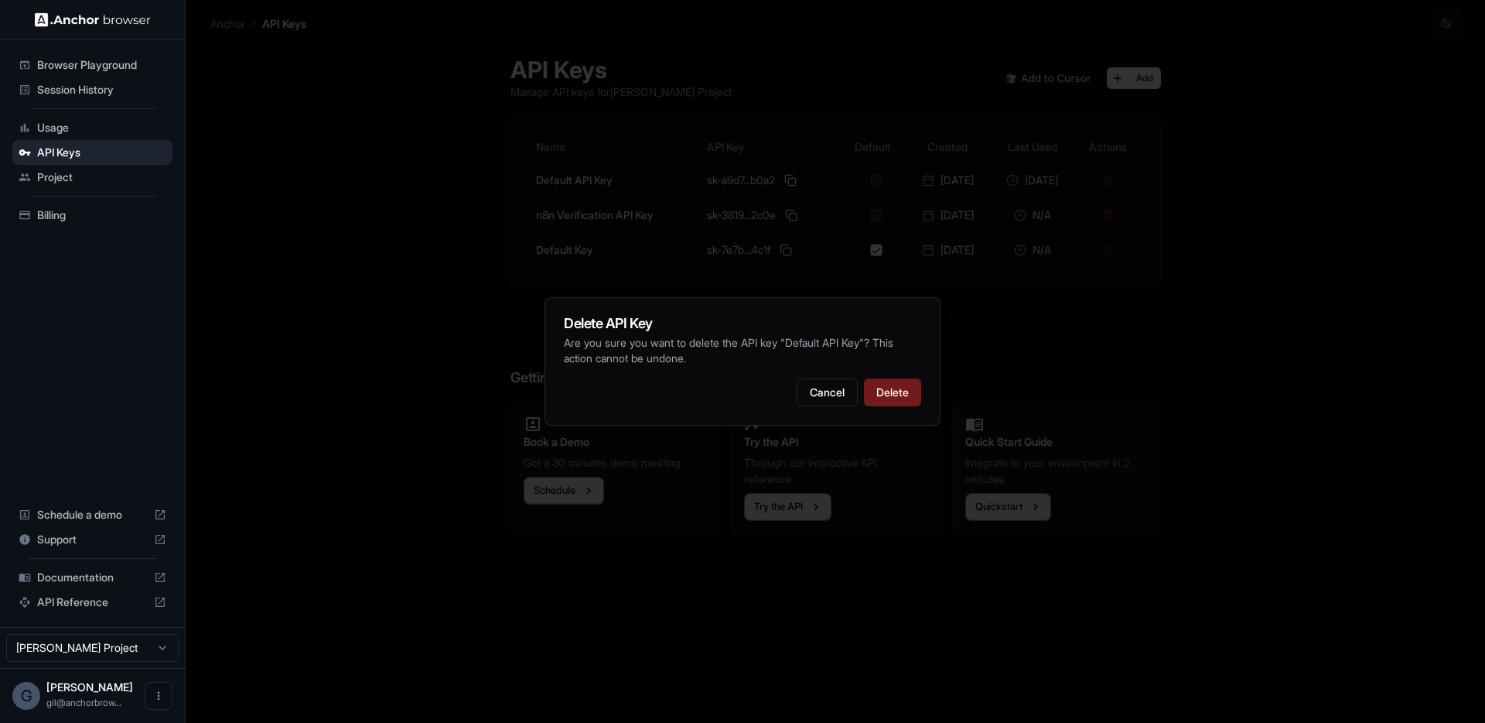
click at [887, 387] on button "Delete" at bounding box center [892, 392] width 57 height 28
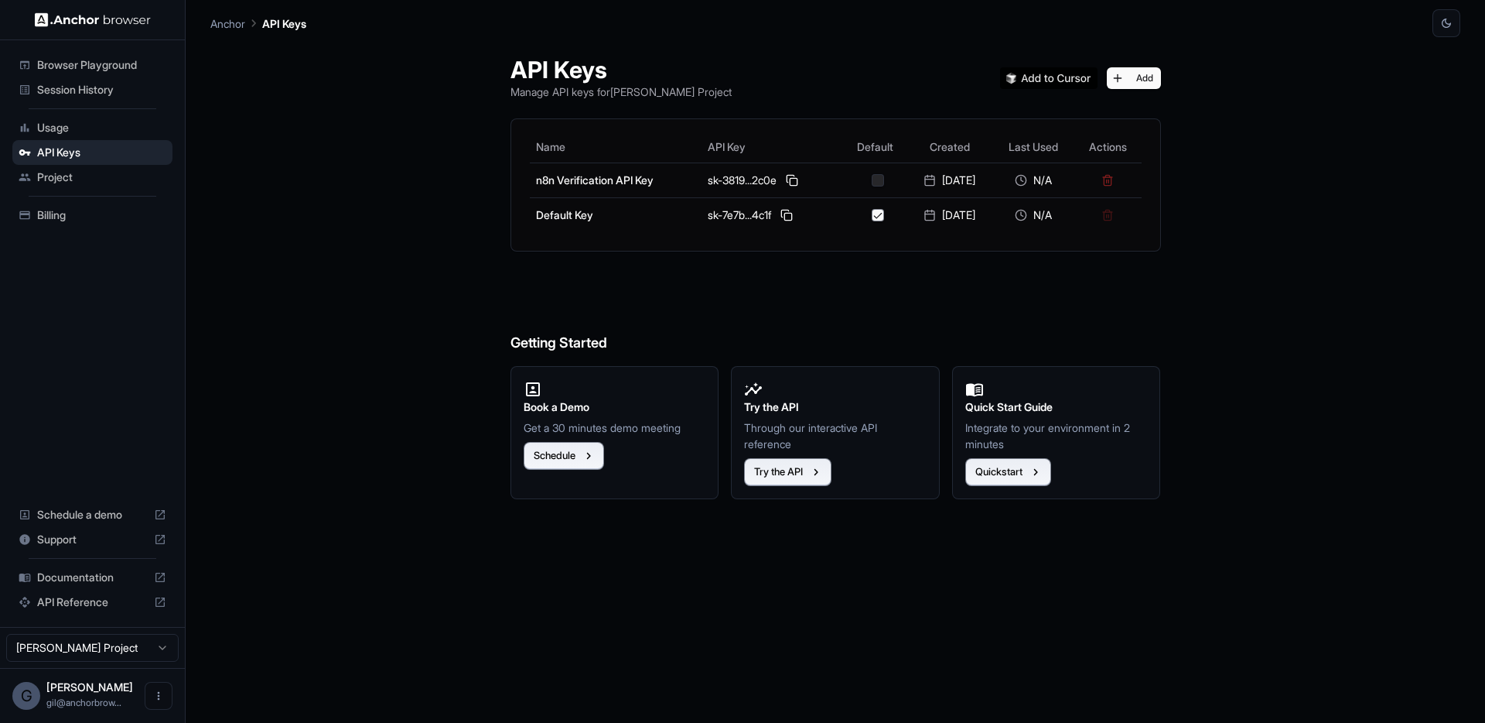
click at [418, 241] on div "API Keys Manage API keys for Gil Dankner Project Add Name API Key Default Creat…" at bounding box center [835, 379] width 1250 height 685
click at [395, 354] on div "API Keys Manage API keys for Gil Dankner Project Add Name API Key Default Creat…" at bounding box center [835, 379] width 1250 height 685
click at [376, 298] on div "API Keys Manage API keys for Gil Dankner Project Add Name API Key Default Creat…" at bounding box center [835, 379] width 1250 height 685
click at [245, 133] on div "API Keys Manage API keys for Gil Dankner Project Add Name API Key Default Creat…" at bounding box center [835, 379] width 1250 height 685
click at [69, 179] on span "Project" at bounding box center [101, 176] width 129 height 15
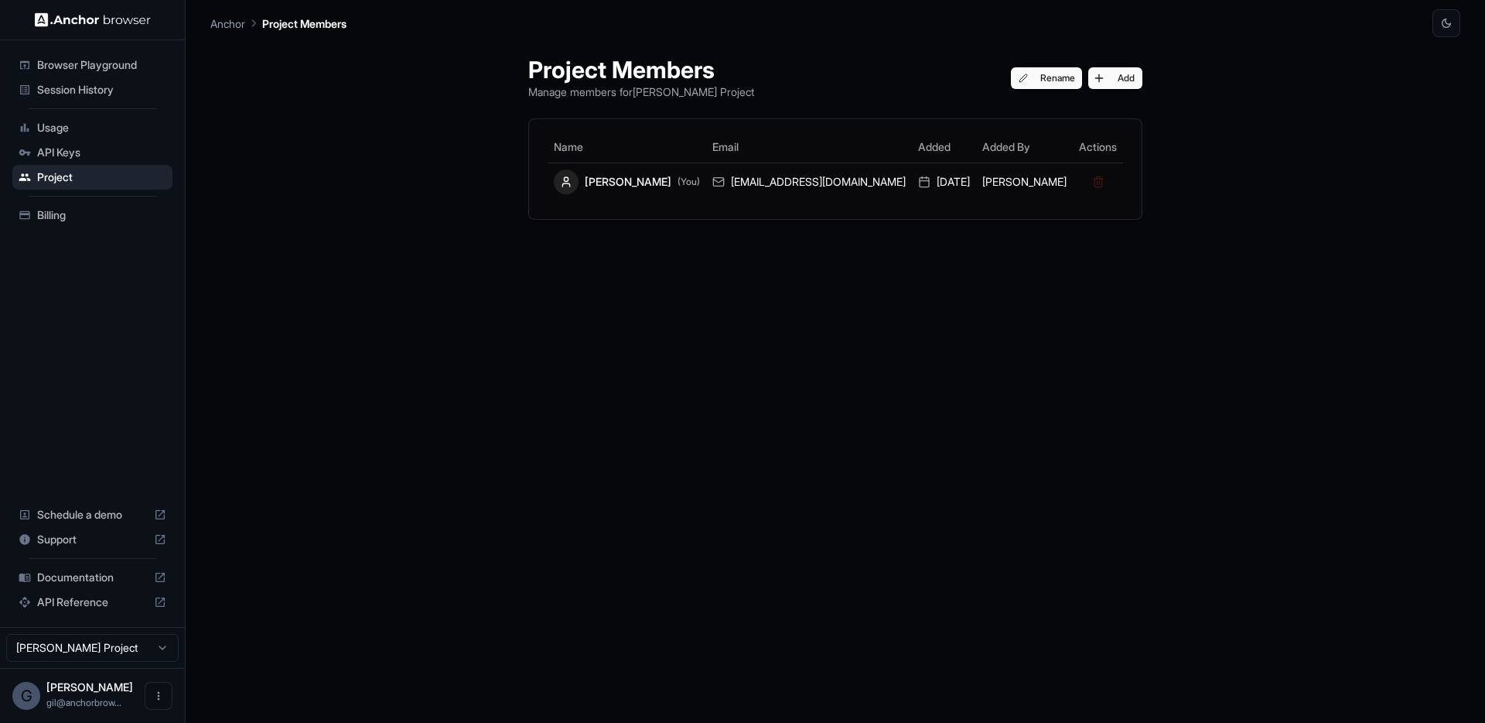
click at [100, 158] on span "API Keys" at bounding box center [101, 152] width 129 height 15
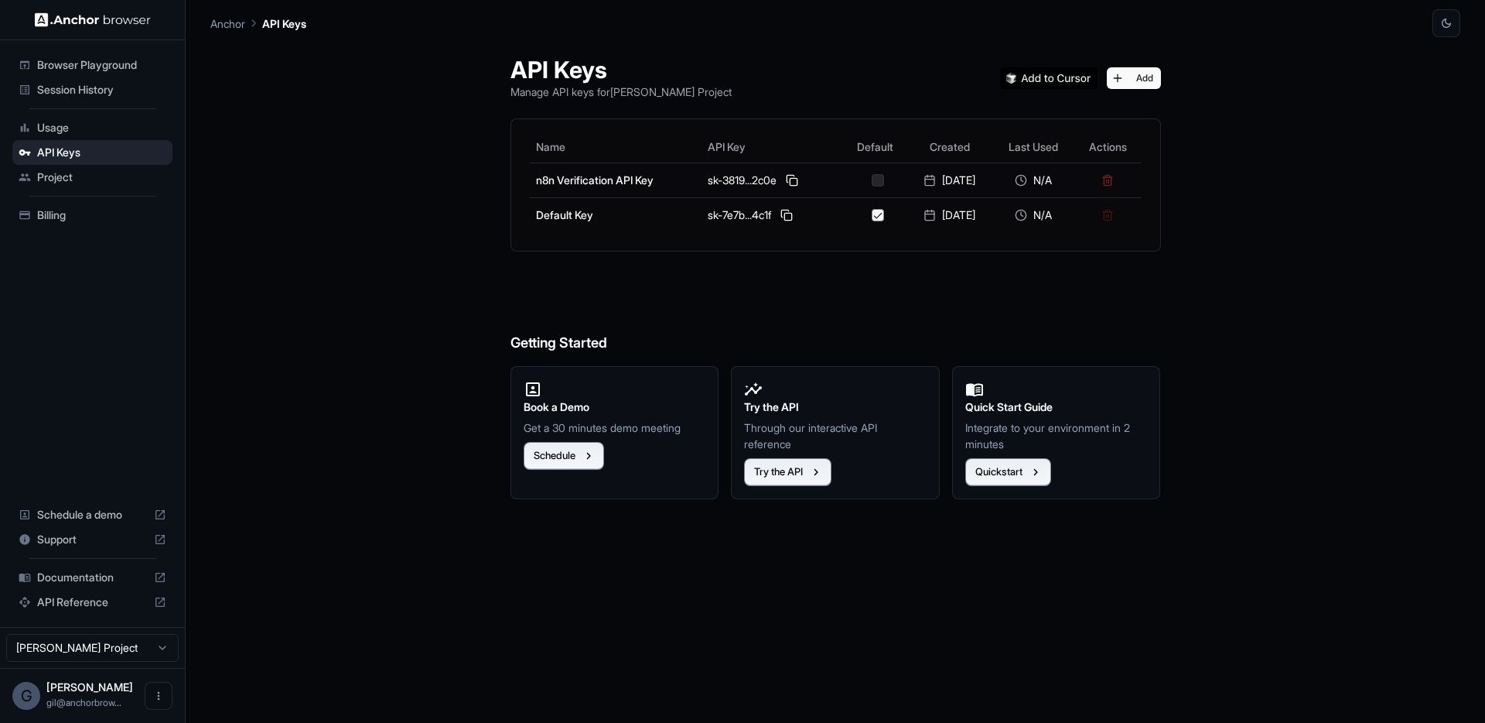
click at [104, 185] on div "Project" at bounding box center [92, 177] width 160 height 25
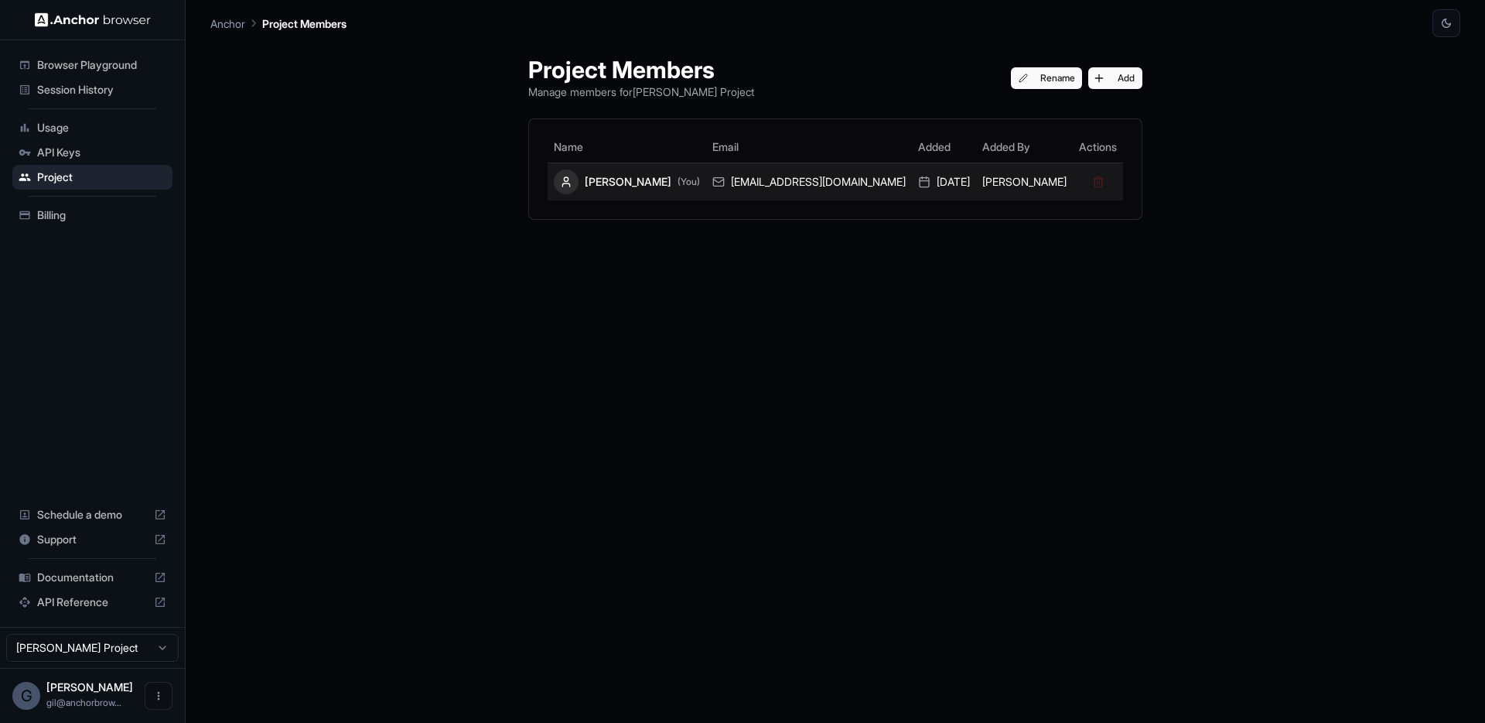
click at [1073, 183] on td at bounding box center [1098, 181] width 50 height 38
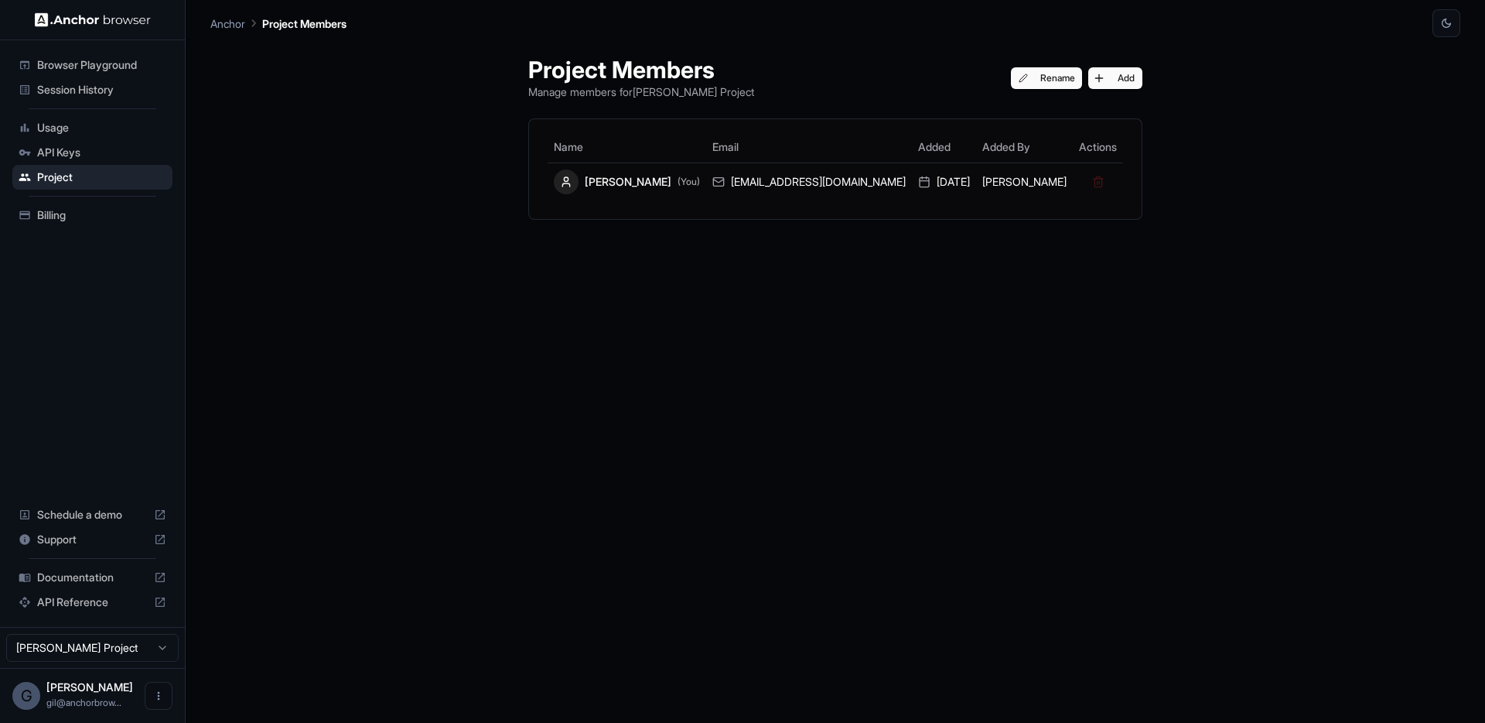
click at [740, 265] on div "Project Members Manage members for Gil Dankner Project Rename Add Name Email Ad…" at bounding box center [835, 379] width 651 height 685
click at [108, 156] on span "API Keys" at bounding box center [101, 152] width 129 height 15
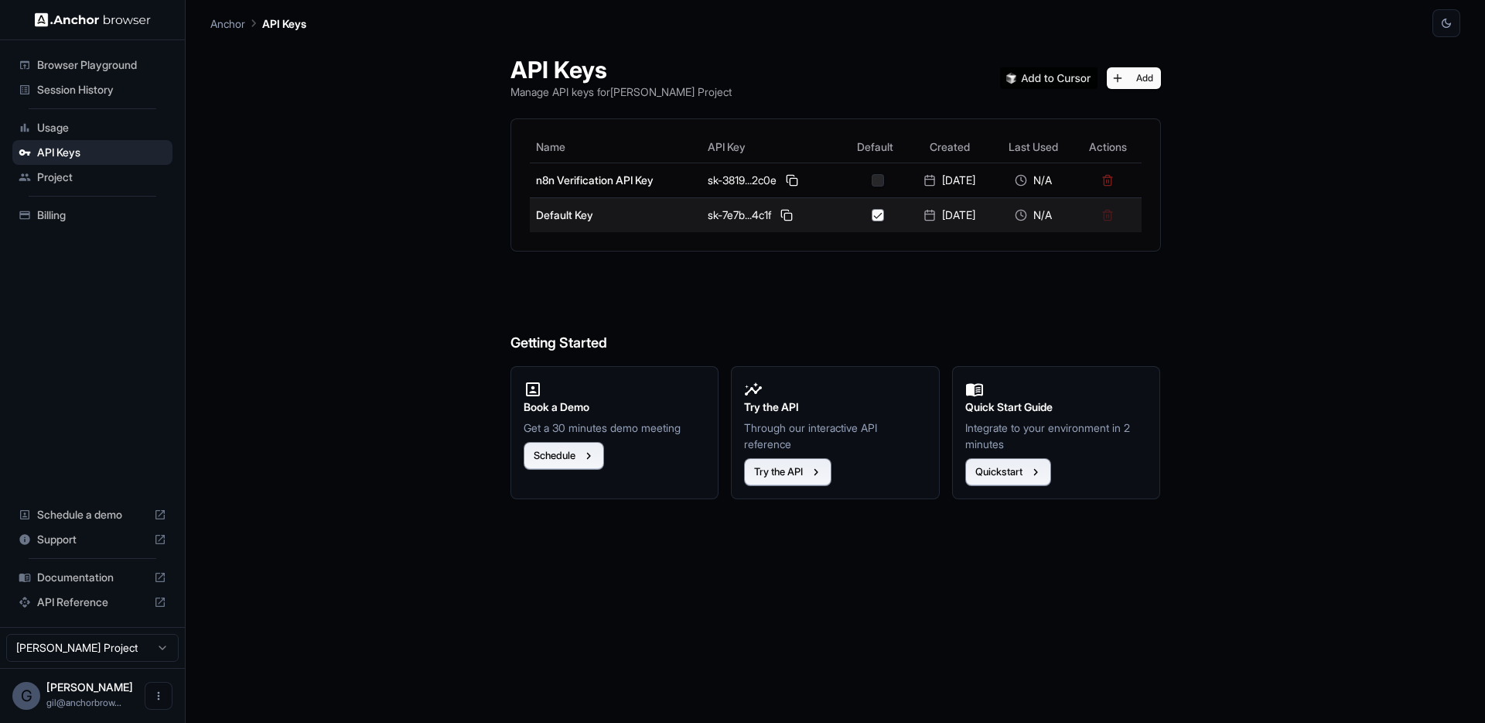
click at [1123, 216] on td at bounding box center [1108, 214] width 67 height 35
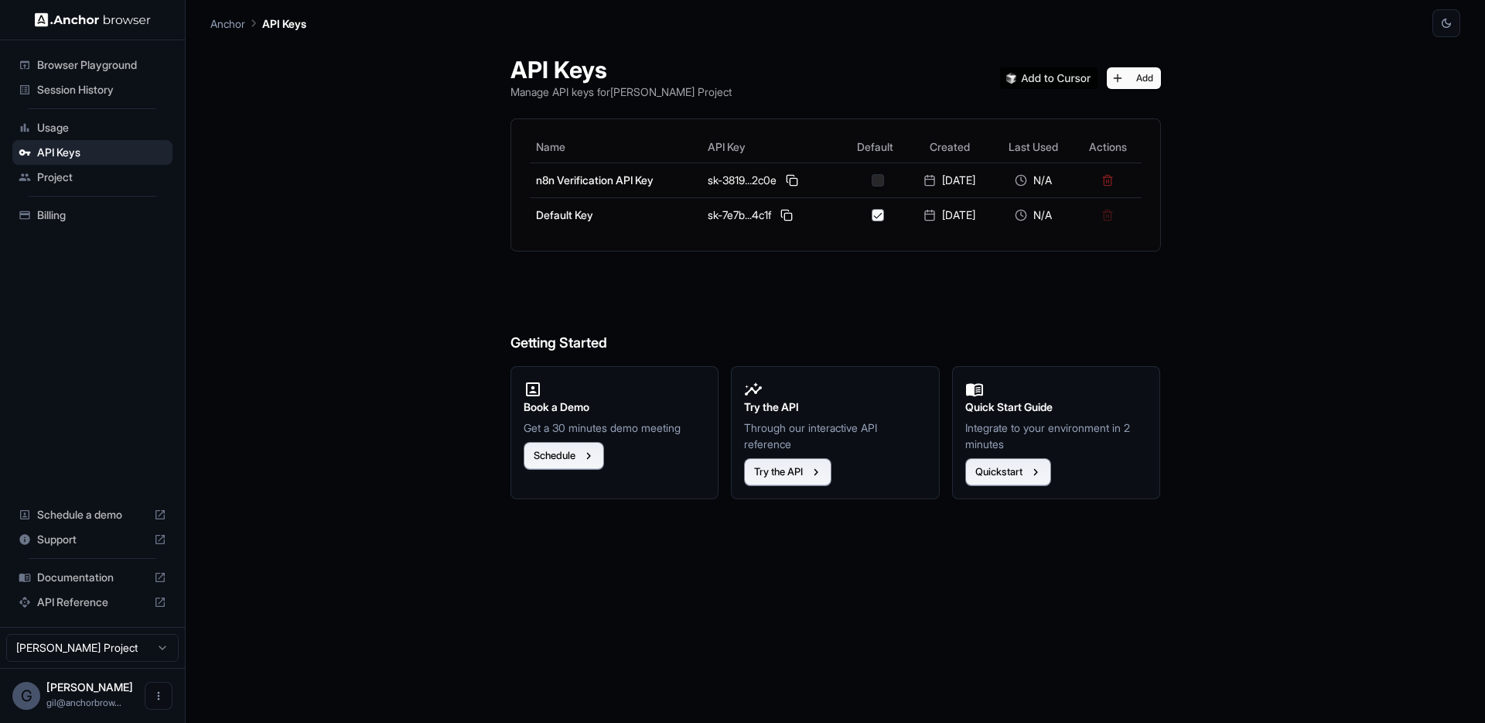
click at [976, 272] on h6 "Getting Started" at bounding box center [836, 312] width 651 height 84
